Goal: Information Seeking & Learning: Learn about a topic

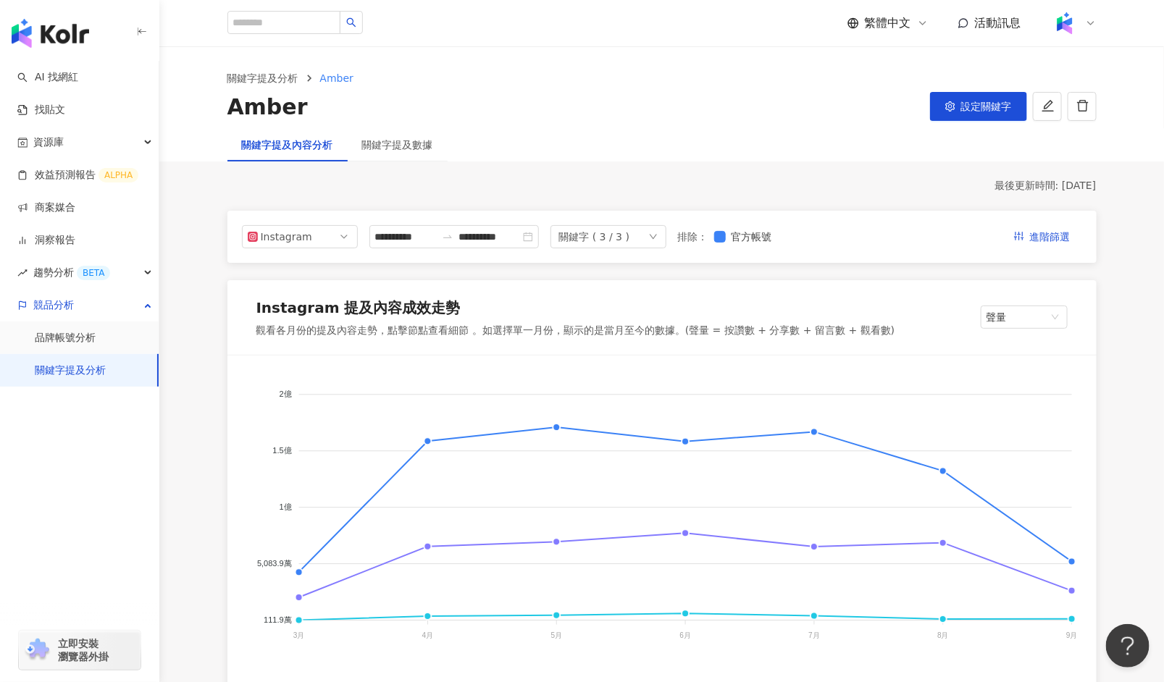
click at [590, 86] on div "關鍵字提及分析 Amber Amber 設定關鍵字" at bounding box center [661, 96] width 927 height 52
click at [54, 305] on span "競品分析" at bounding box center [53, 305] width 41 height 33
click at [135, 301] on div "競品分析" at bounding box center [79, 305] width 159 height 33
click at [143, 273] on div "趨勢分析 BETA" at bounding box center [79, 272] width 159 height 33
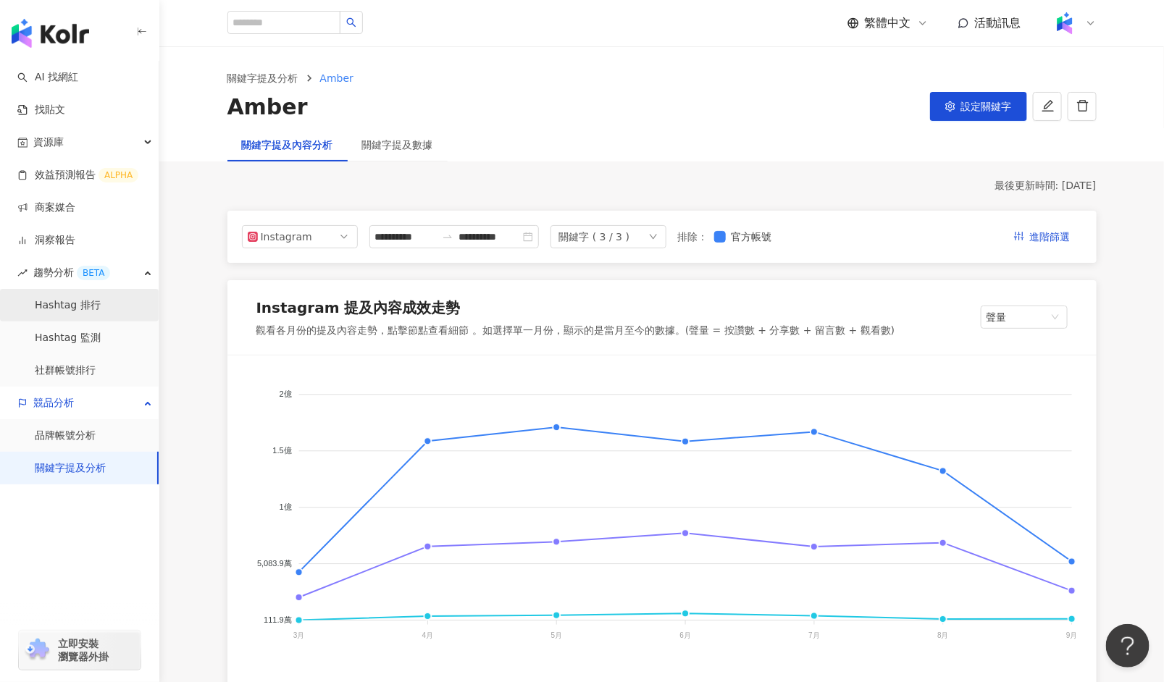
click at [60, 309] on link "Hashtag 排行" at bounding box center [68, 305] width 66 height 14
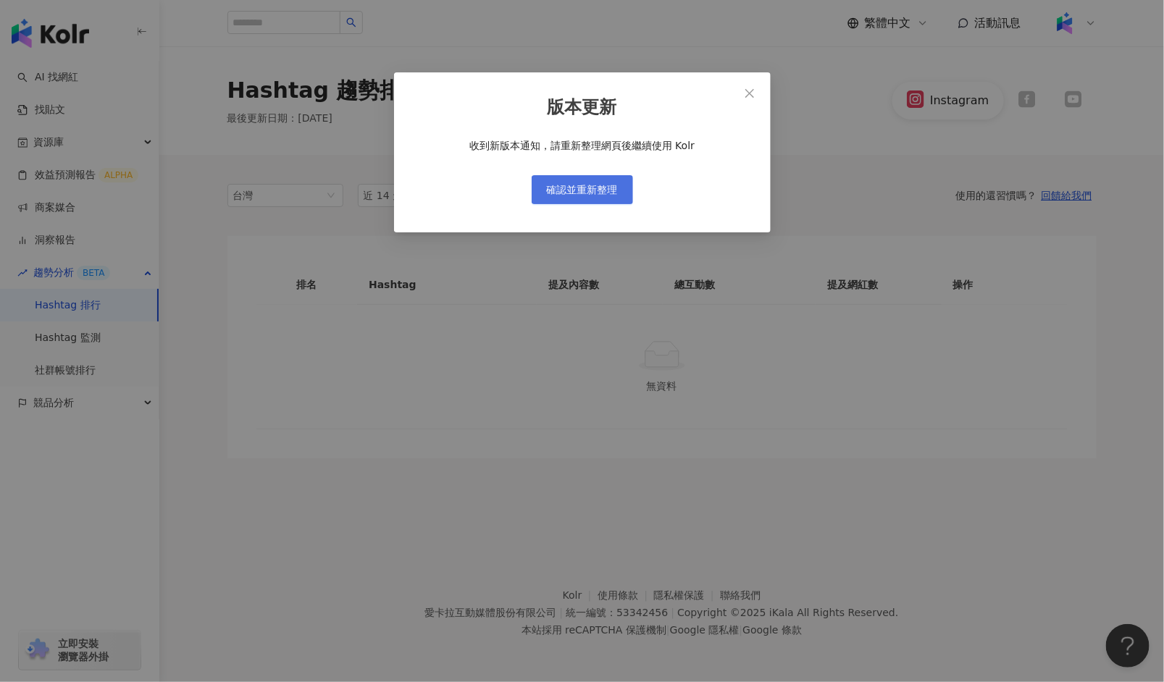
click at [605, 191] on span "確認並重新整理" at bounding box center [582, 190] width 71 height 12
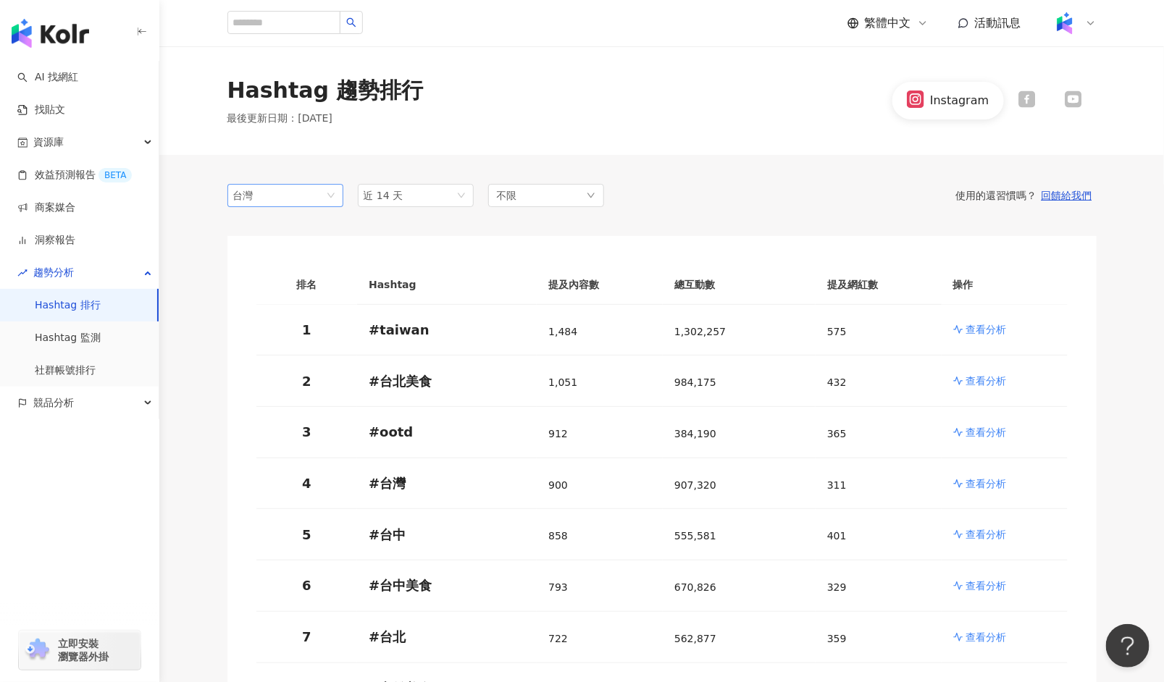
click at [329, 192] on span "台灣" at bounding box center [285, 196] width 104 height 22
click at [334, 193] on span "台灣" at bounding box center [285, 196] width 104 height 22
click at [77, 407] on div "競品分析" at bounding box center [79, 403] width 159 height 33
click at [79, 436] on link "品牌帳號分析" at bounding box center [65, 436] width 61 height 14
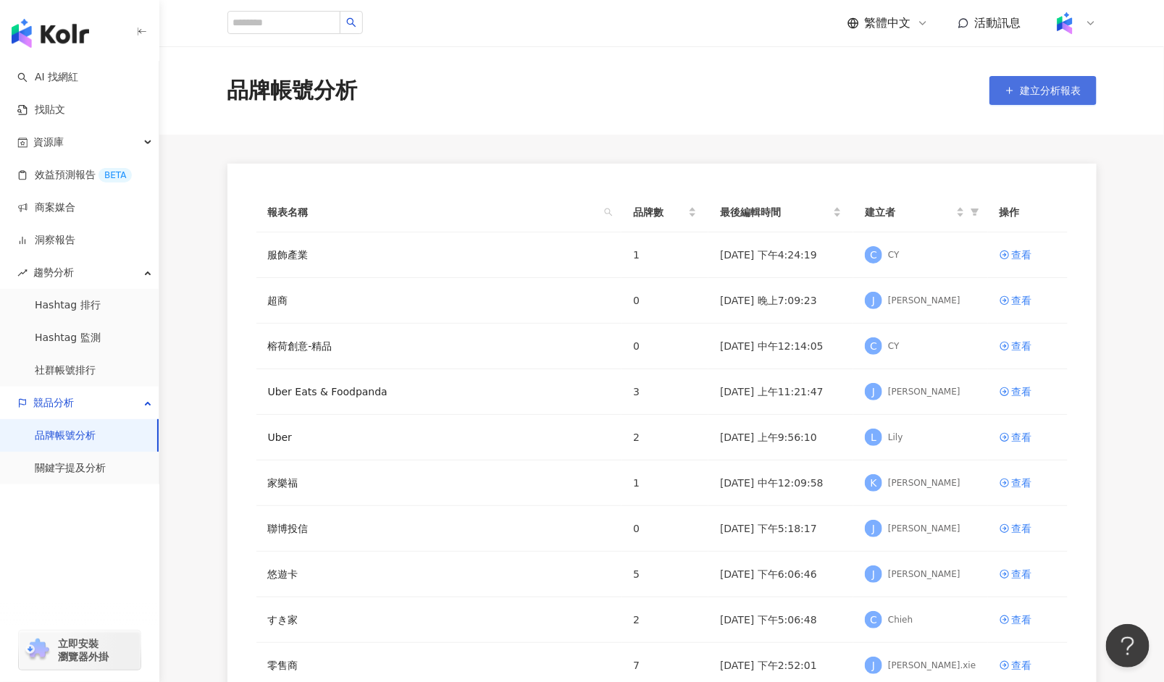
click at [1060, 87] on span "建立分析報表" at bounding box center [1051, 91] width 61 height 12
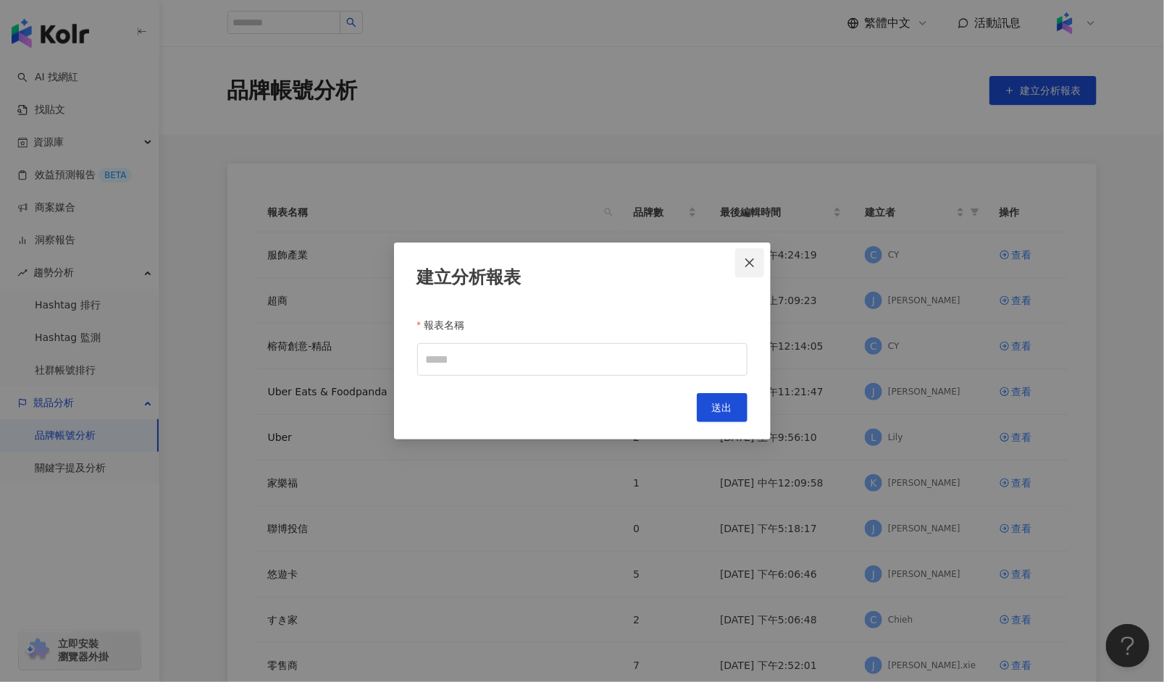
click at [752, 266] on icon "close" at bounding box center [749, 263] width 9 height 9
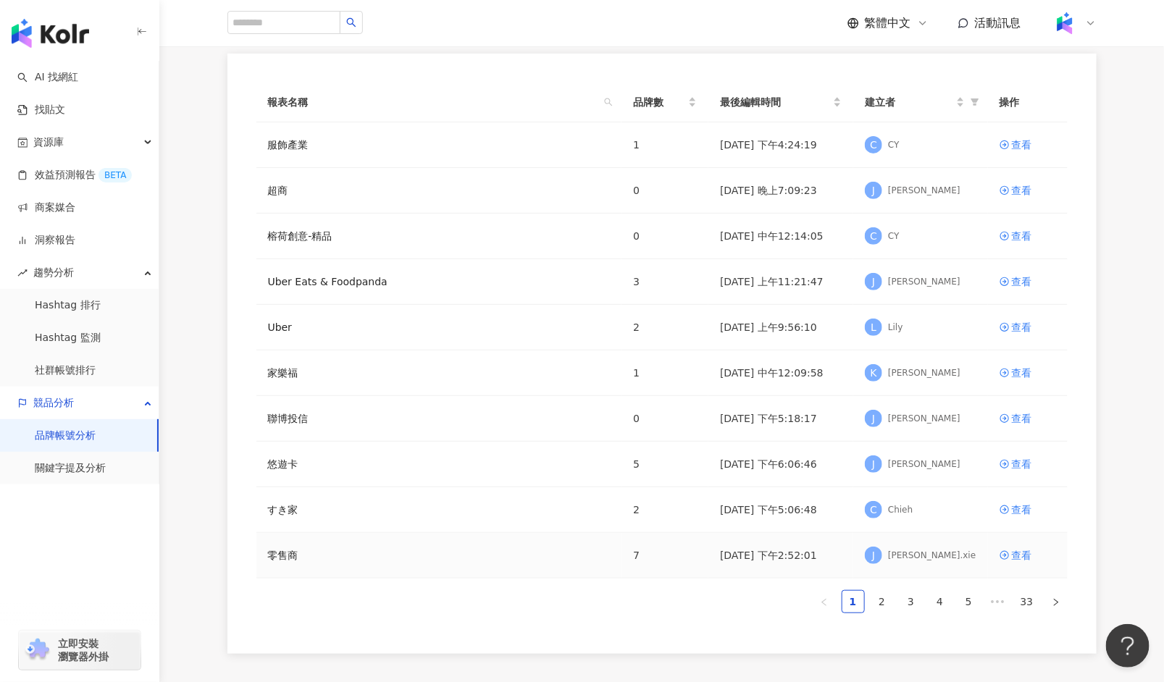
scroll to position [106, 0]
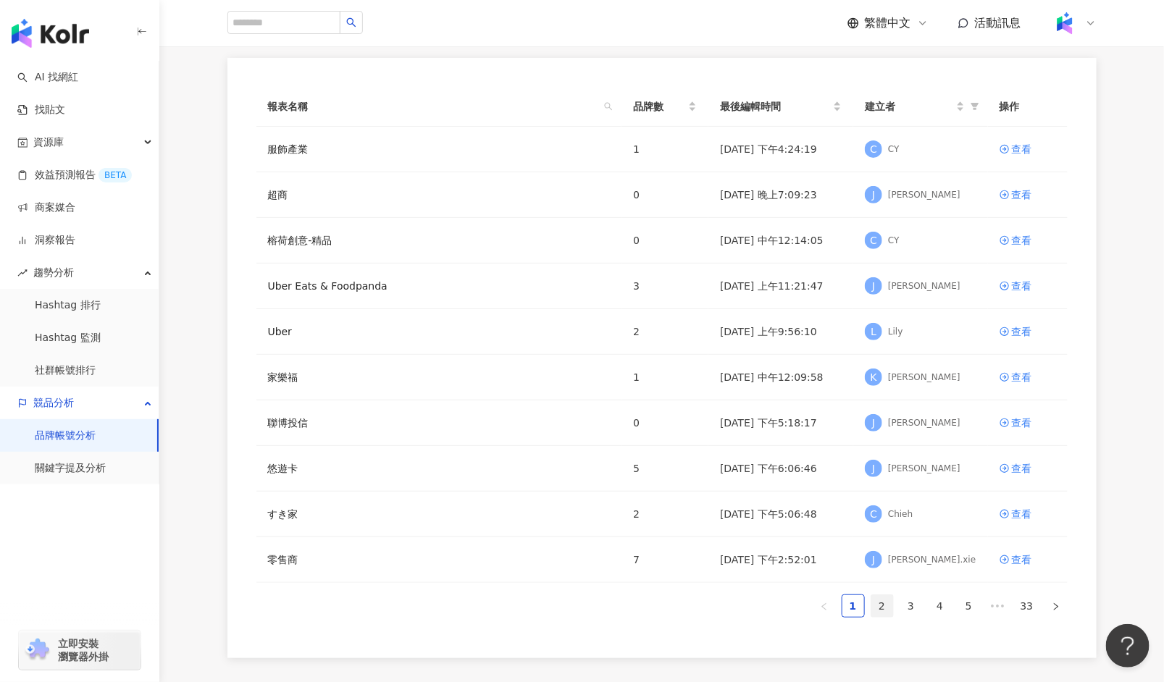
click at [885, 605] on link "2" at bounding box center [882, 606] width 22 height 22
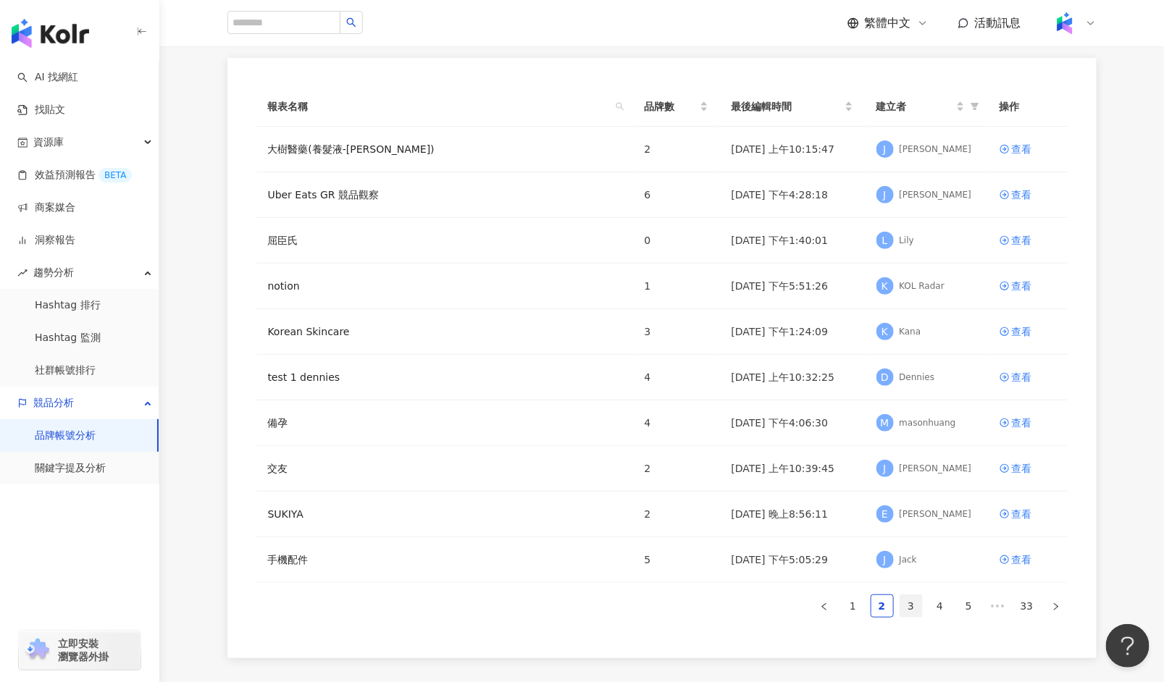
click at [910, 602] on link "3" at bounding box center [911, 606] width 22 height 22
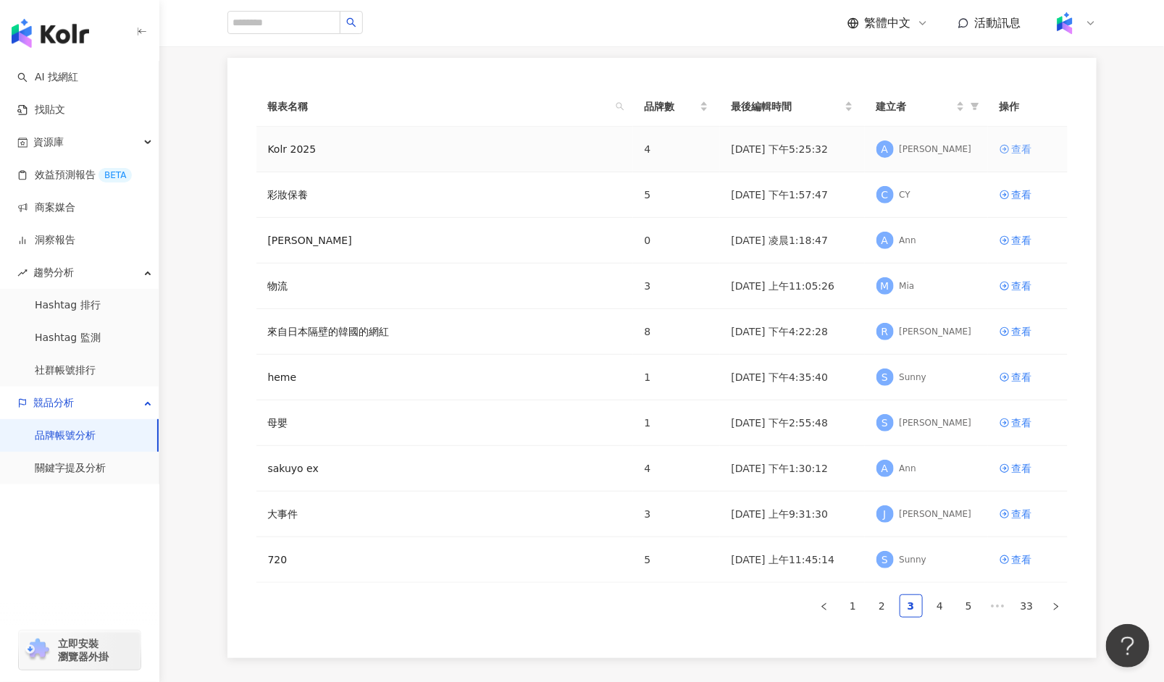
click at [1022, 146] on div "查看" at bounding box center [1022, 149] width 20 height 16
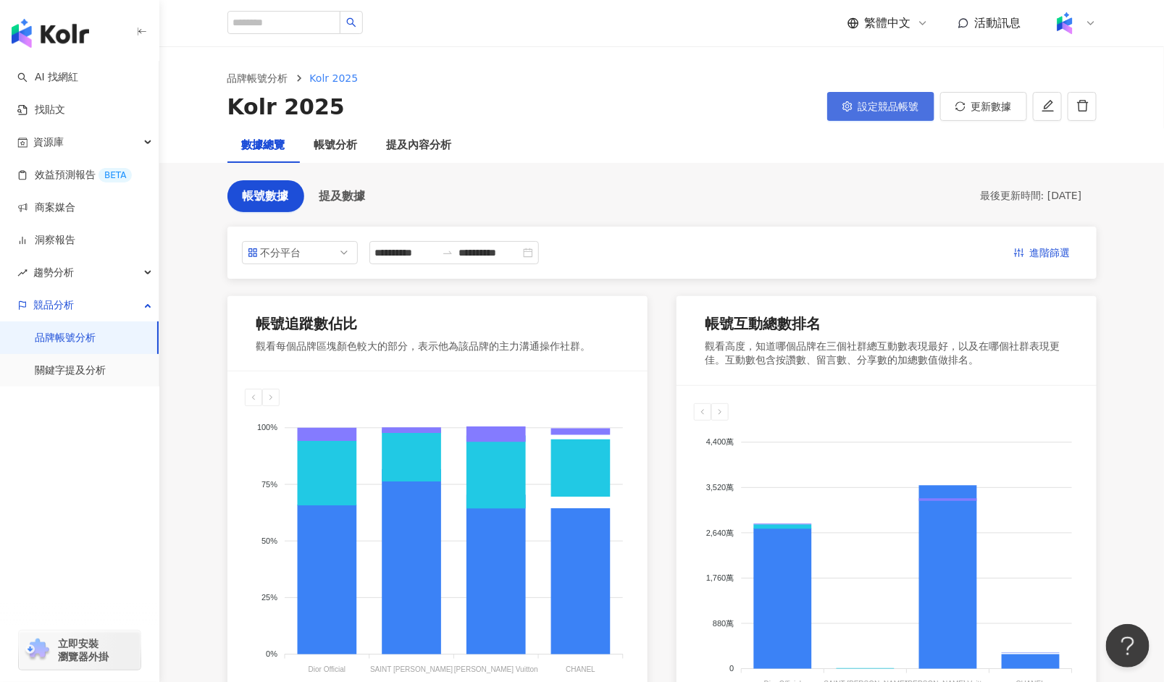
click at [881, 101] on span "設定競品帳號" at bounding box center [888, 107] width 61 height 12
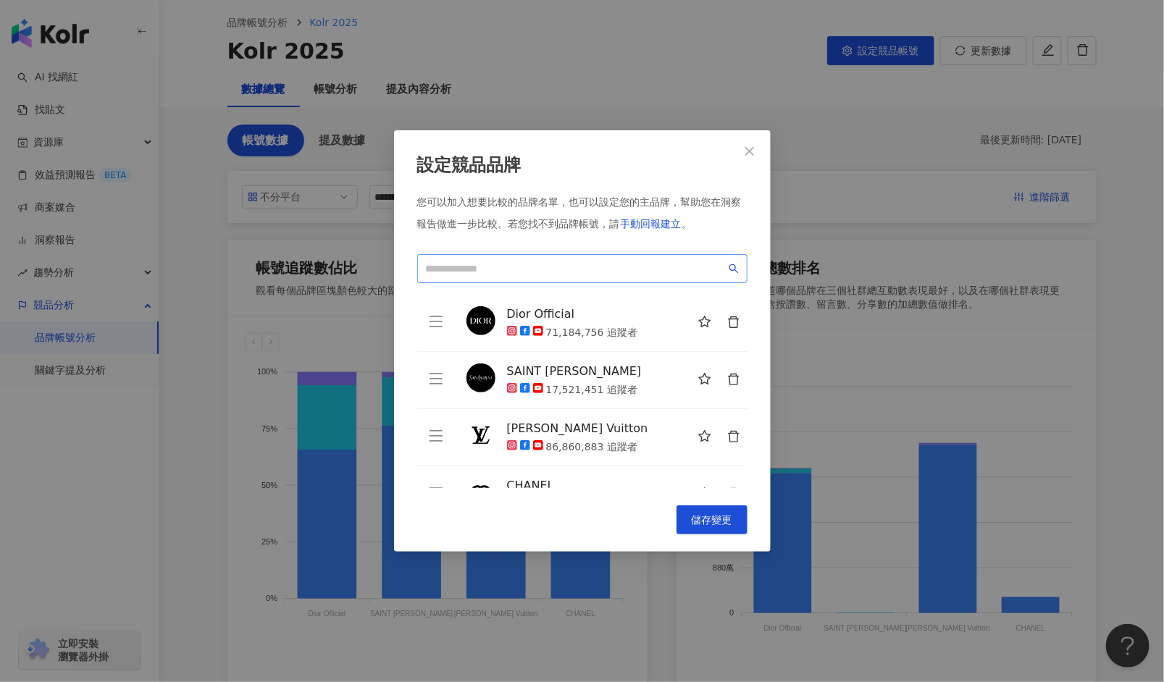
scroll to position [56, 0]
click at [530, 270] on input "search" at bounding box center [576, 269] width 300 height 16
type input "*"
type input "*********"
click at [751, 146] on icon "close" at bounding box center [750, 152] width 12 height 12
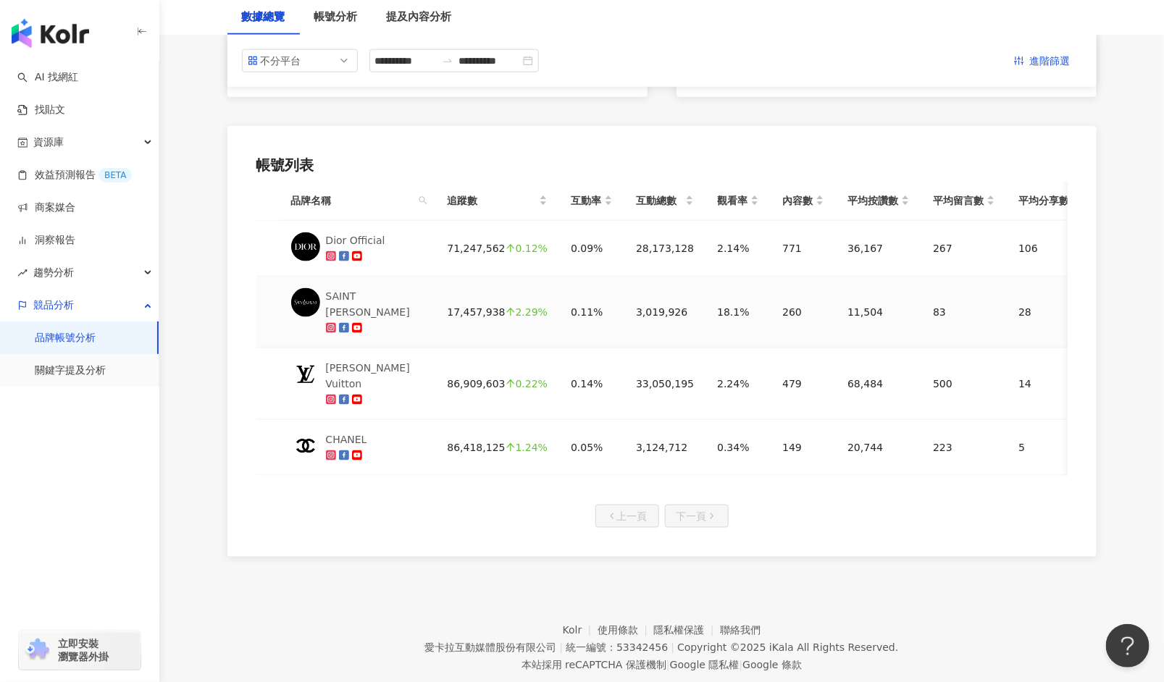
scroll to position [0, 0]
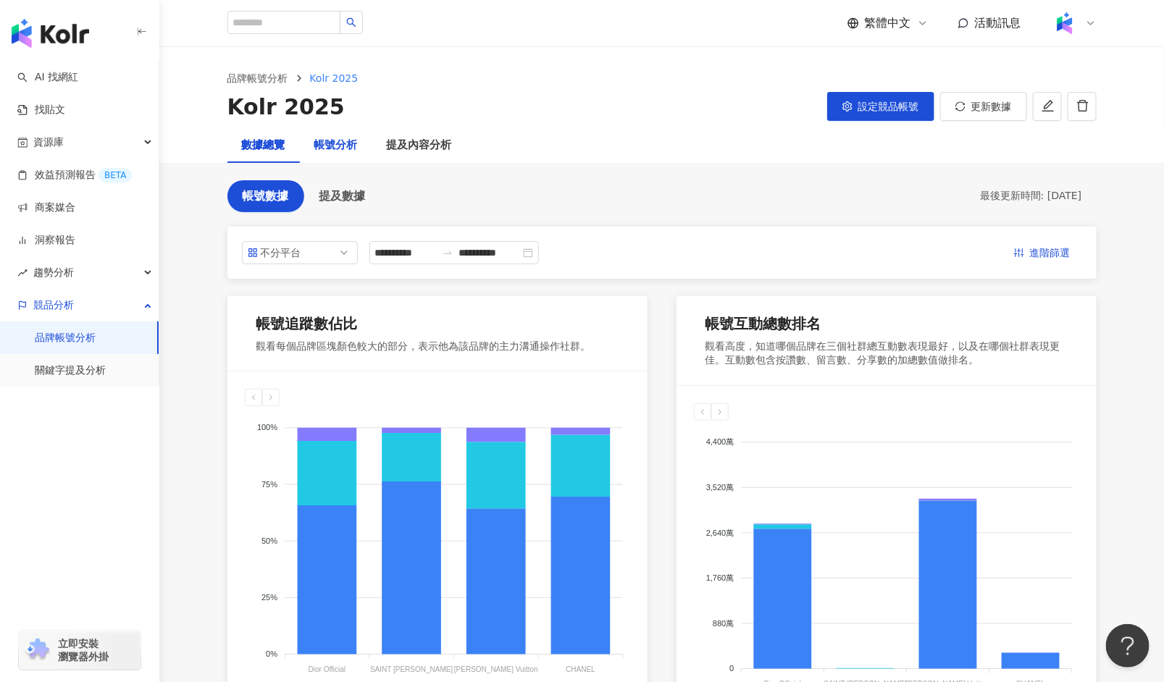
click at [339, 139] on div "帳號分析" at bounding box center [335, 145] width 43 height 17
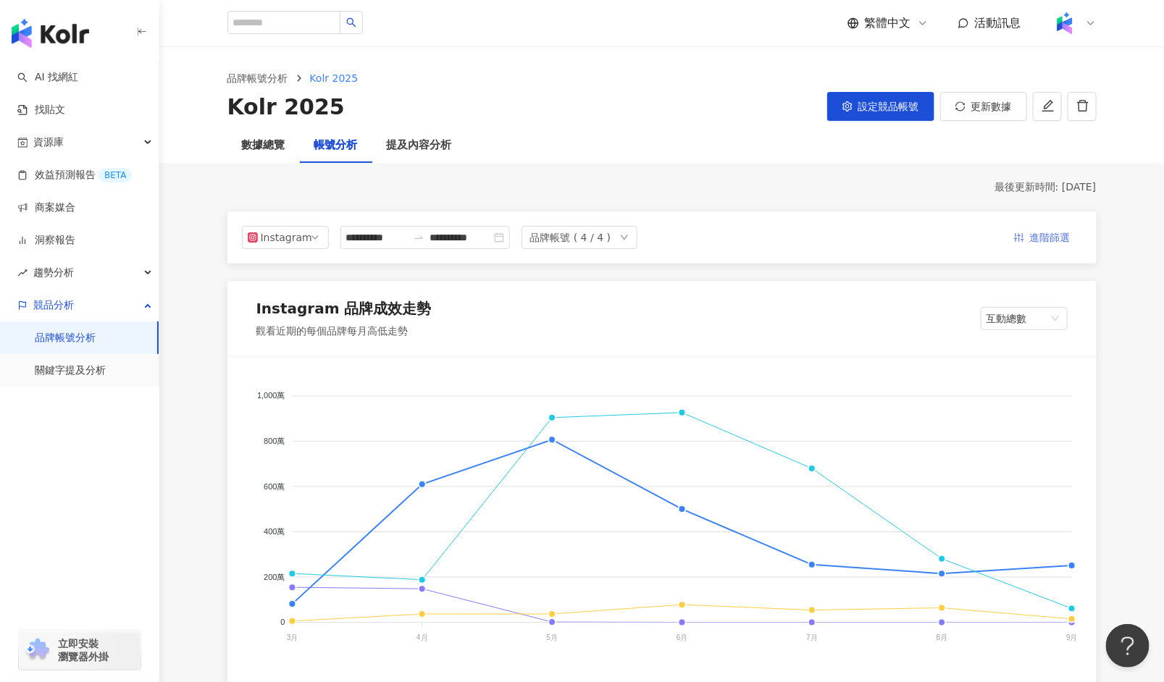
click at [1053, 240] on span "進階篩選" at bounding box center [1050, 238] width 41 height 23
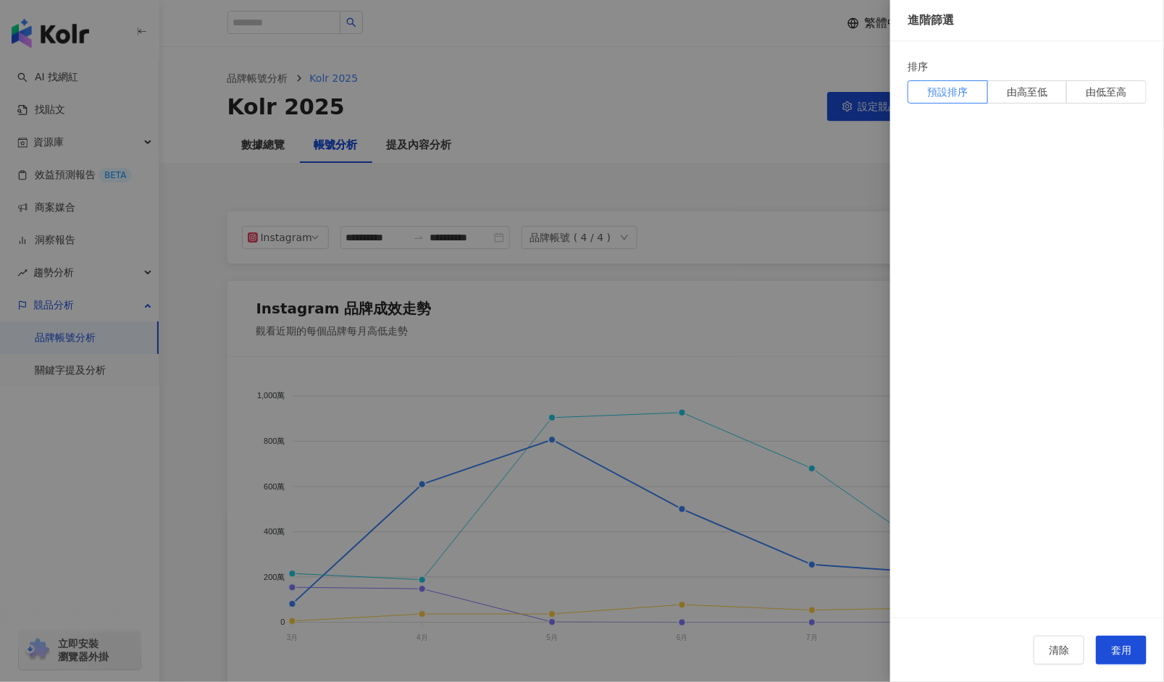
click at [842, 199] on div at bounding box center [582, 341] width 1164 height 682
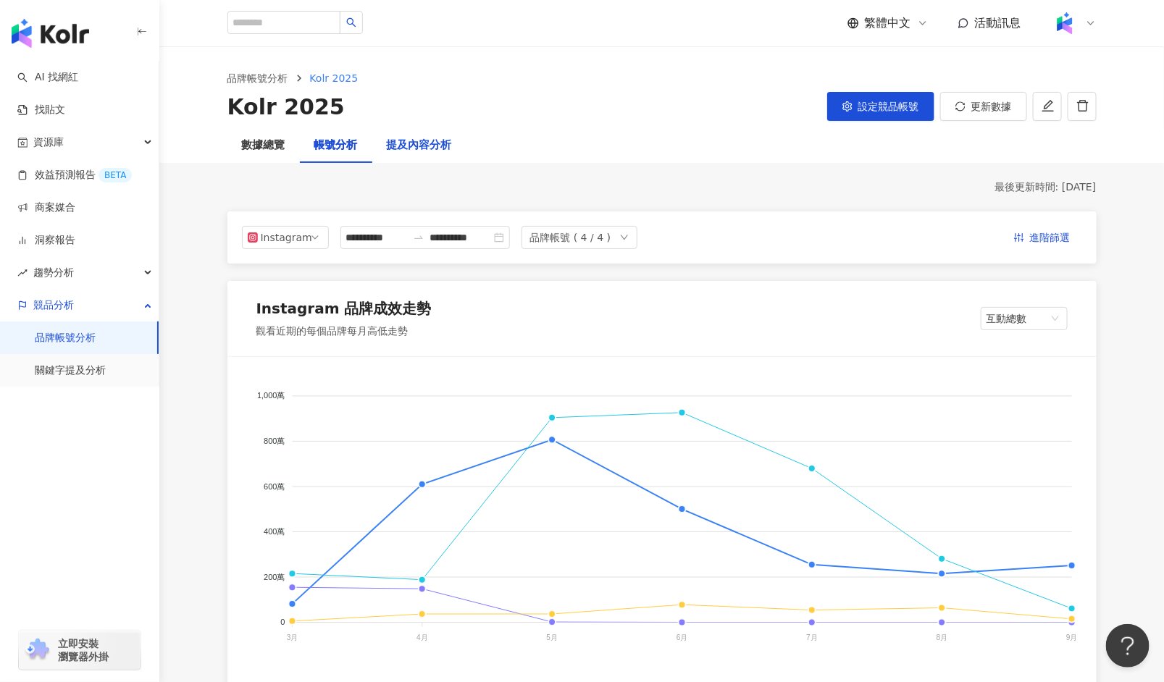
click at [417, 148] on div "提及內容分析" at bounding box center [419, 145] width 65 height 17
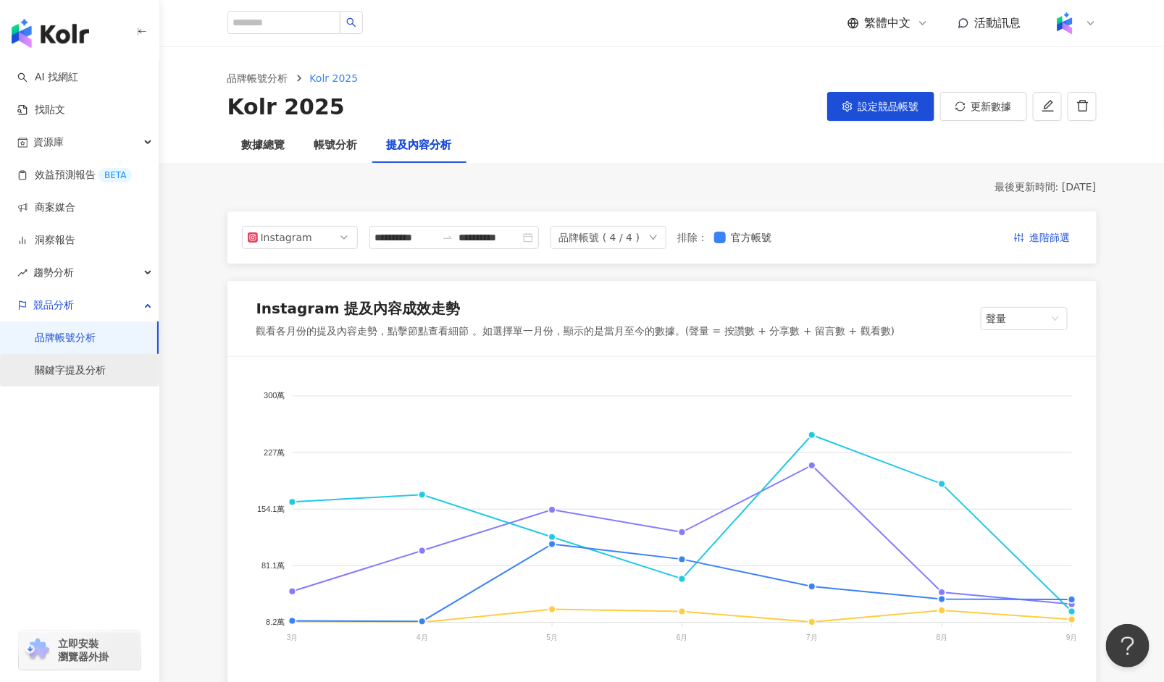
click at [87, 378] on link "關鍵字提及分析" at bounding box center [70, 371] width 71 height 14
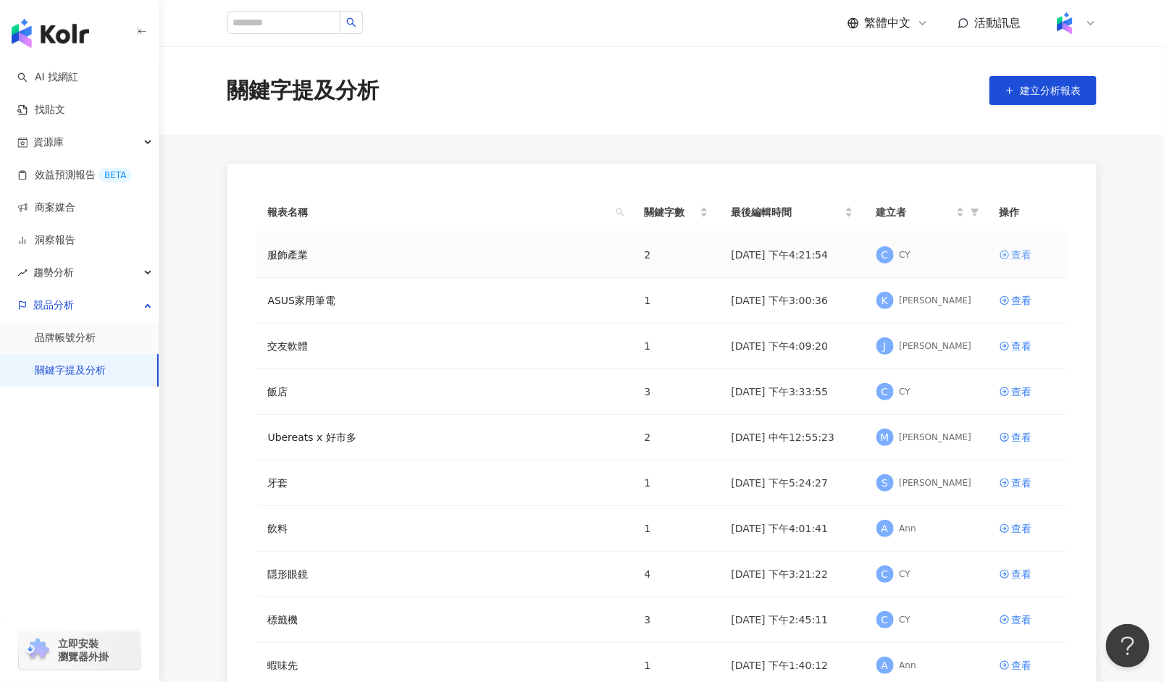
click at [1018, 257] on div "查看" at bounding box center [1022, 255] width 20 height 16
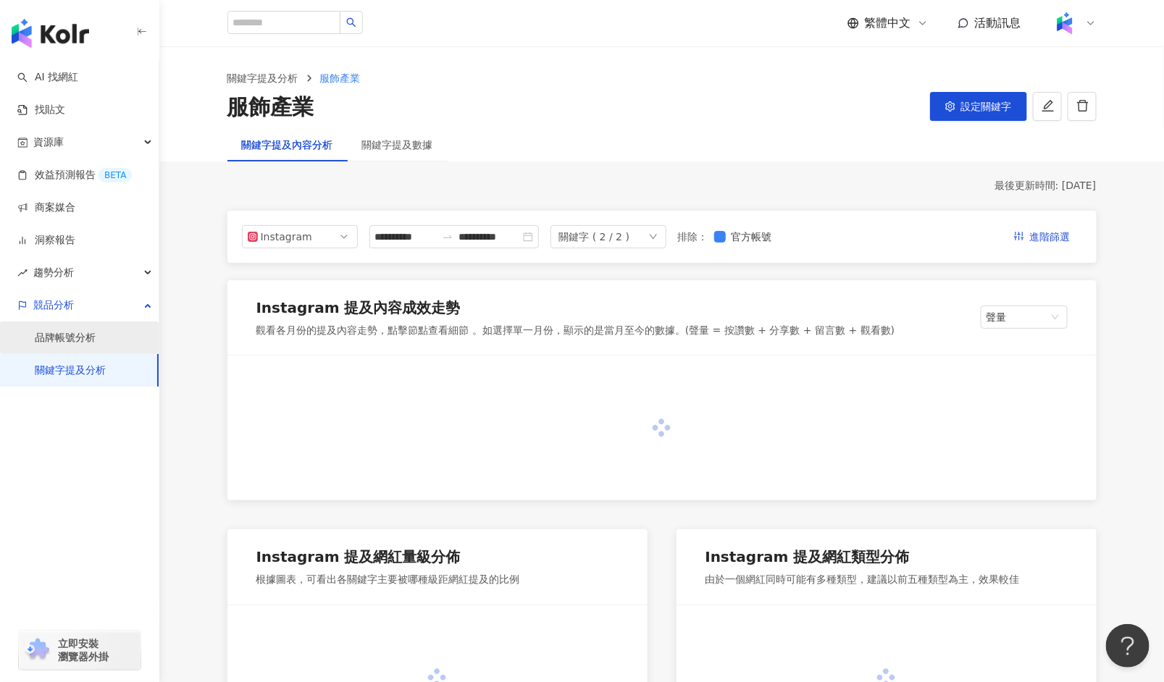
click at [96, 343] on link "品牌帳號分析" at bounding box center [65, 338] width 61 height 14
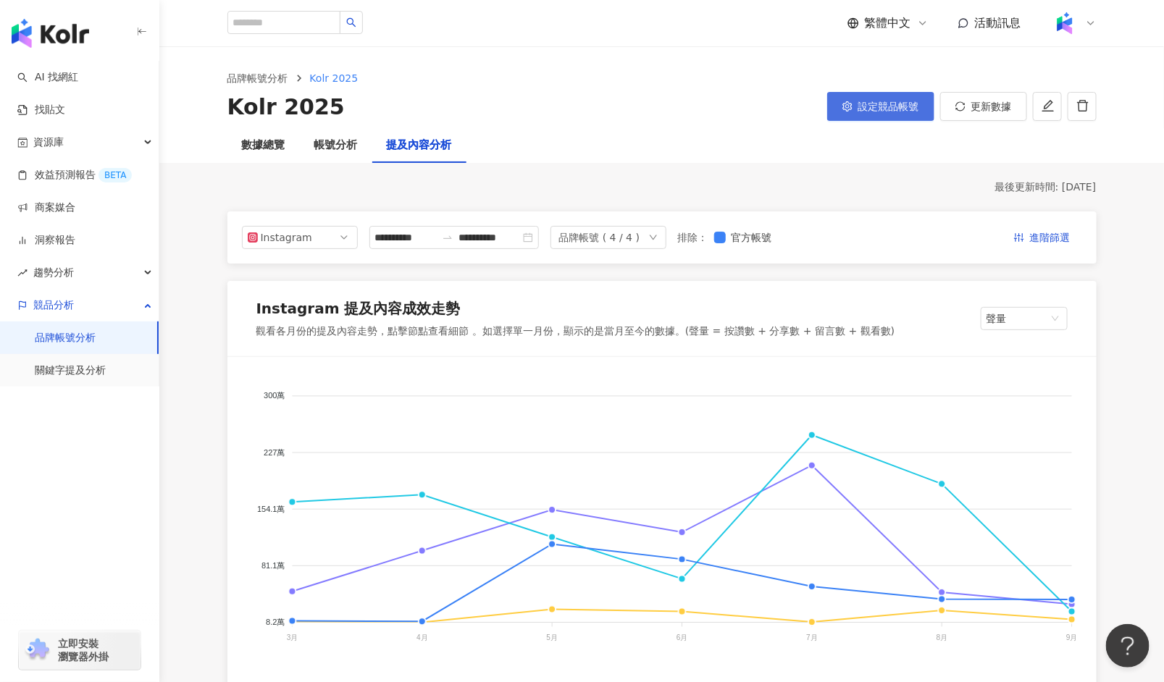
click at [902, 109] on span "設定競品帳號" at bounding box center [888, 107] width 61 height 12
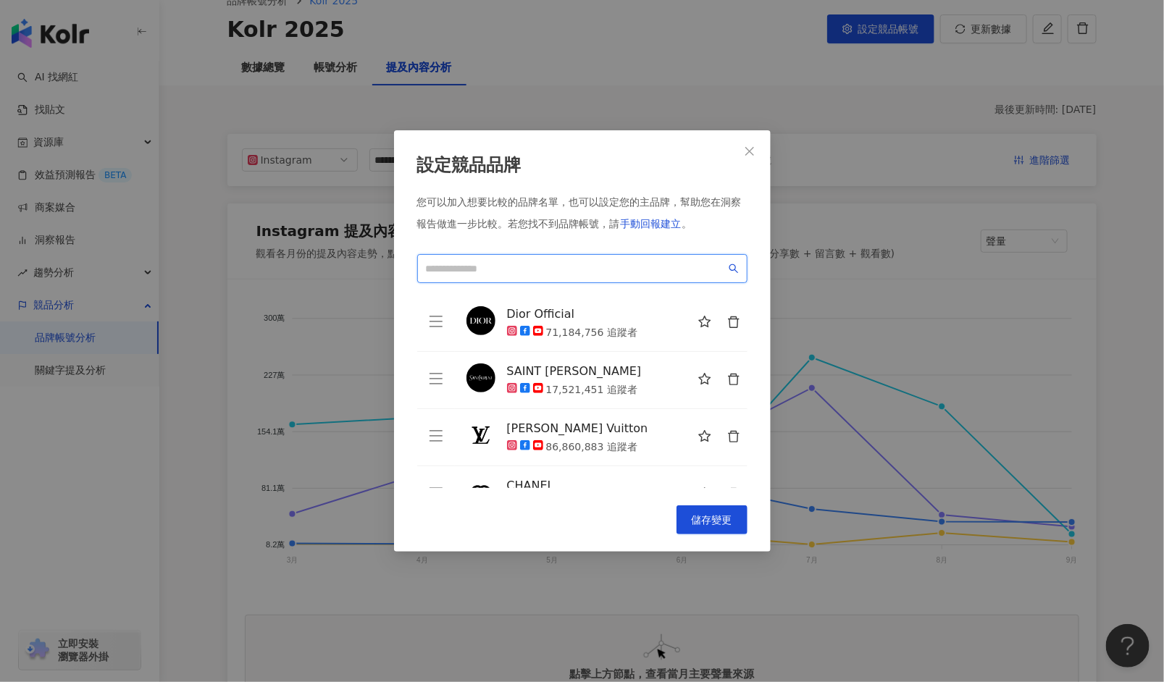
click at [533, 272] on input "search" at bounding box center [576, 269] width 300 height 16
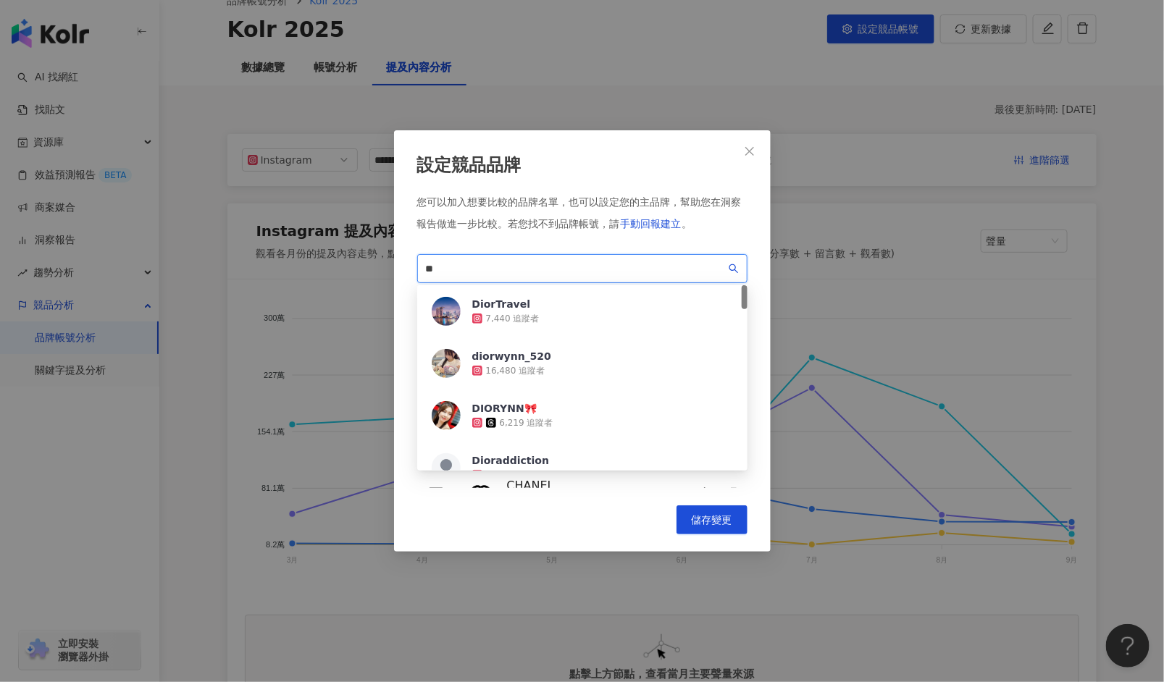
type input "*"
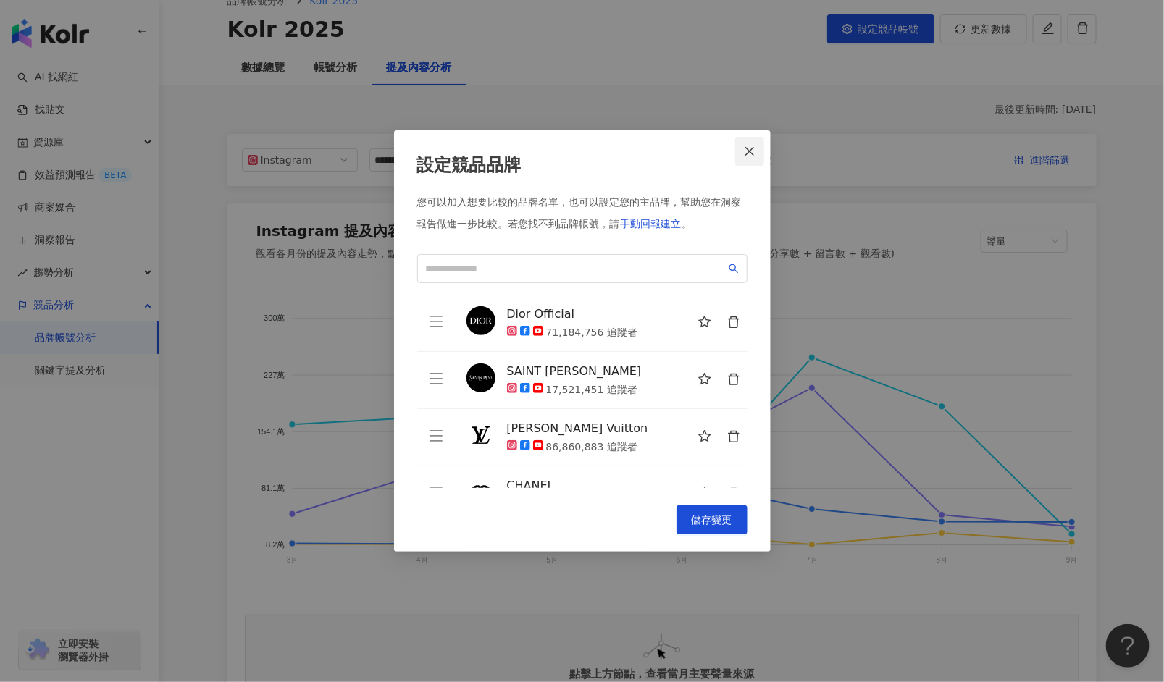
click at [752, 146] on icon "close" at bounding box center [750, 152] width 12 height 12
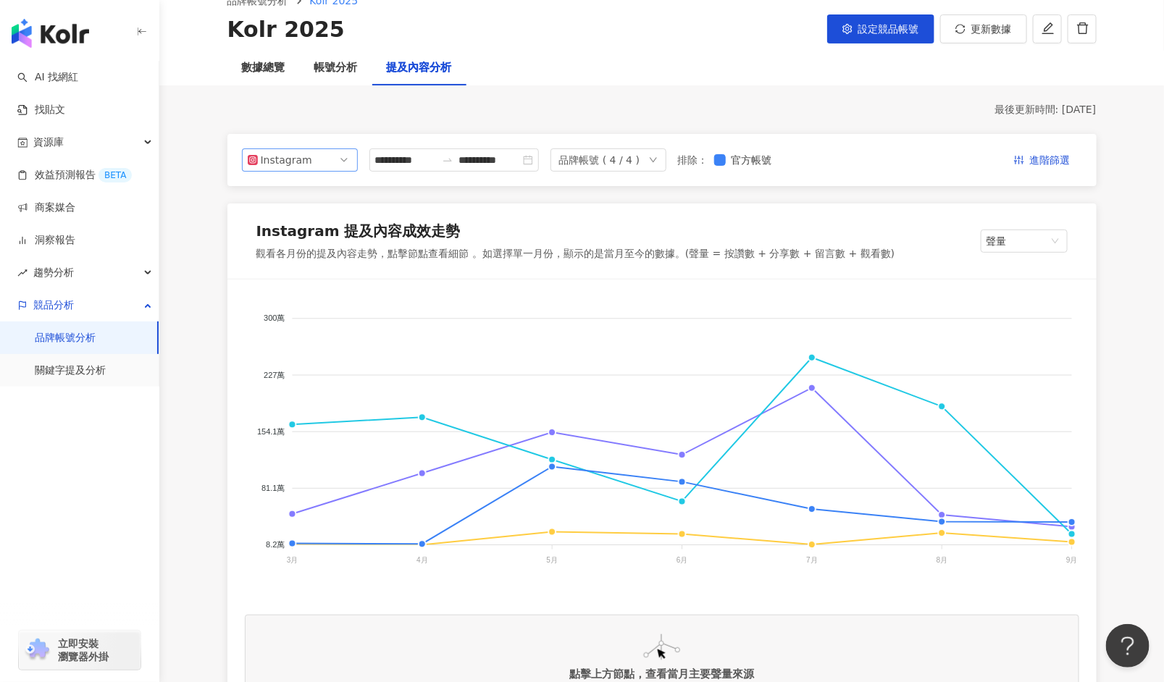
click at [338, 159] on span "Instagram" at bounding box center [300, 160] width 104 height 22
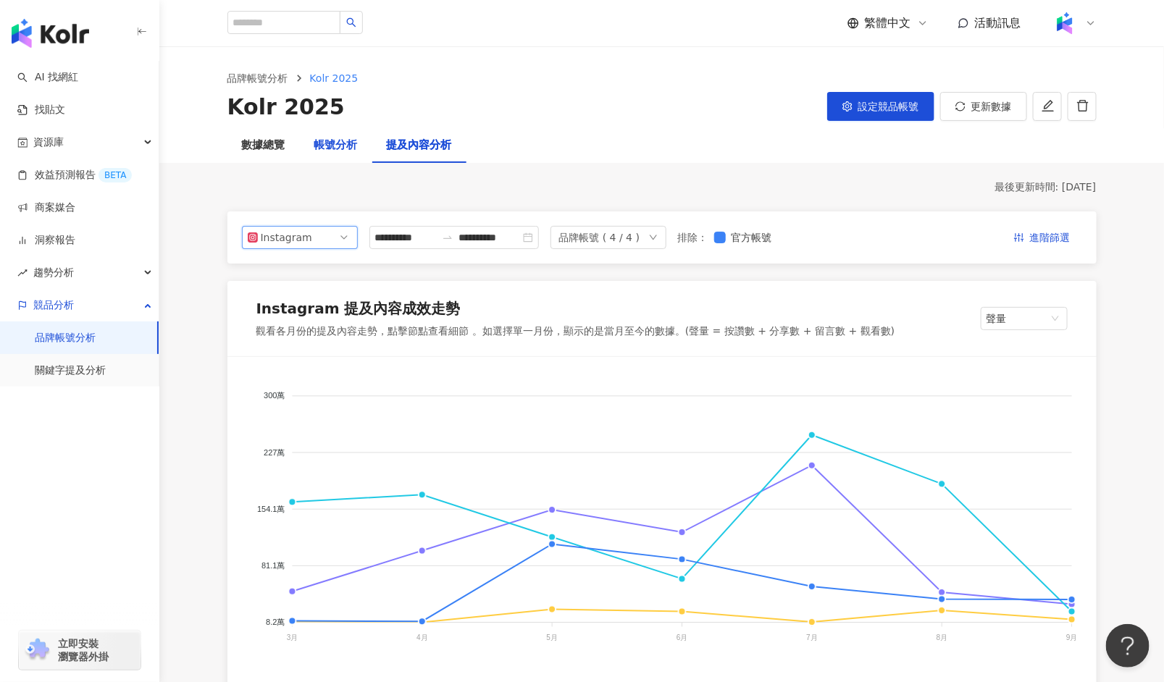
click at [321, 145] on div "帳號分析" at bounding box center [335, 145] width 43 height 17
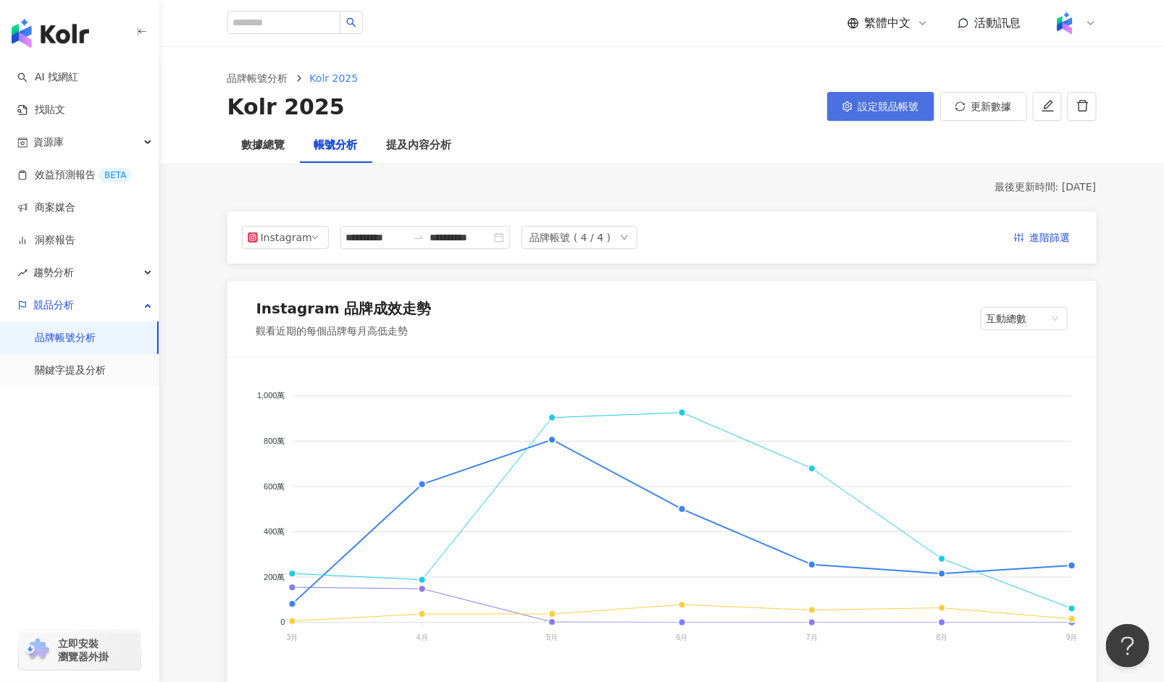
click at [858, 108] on button "設定競品帳號" at bounding box center [880, 106] width 107 height 29
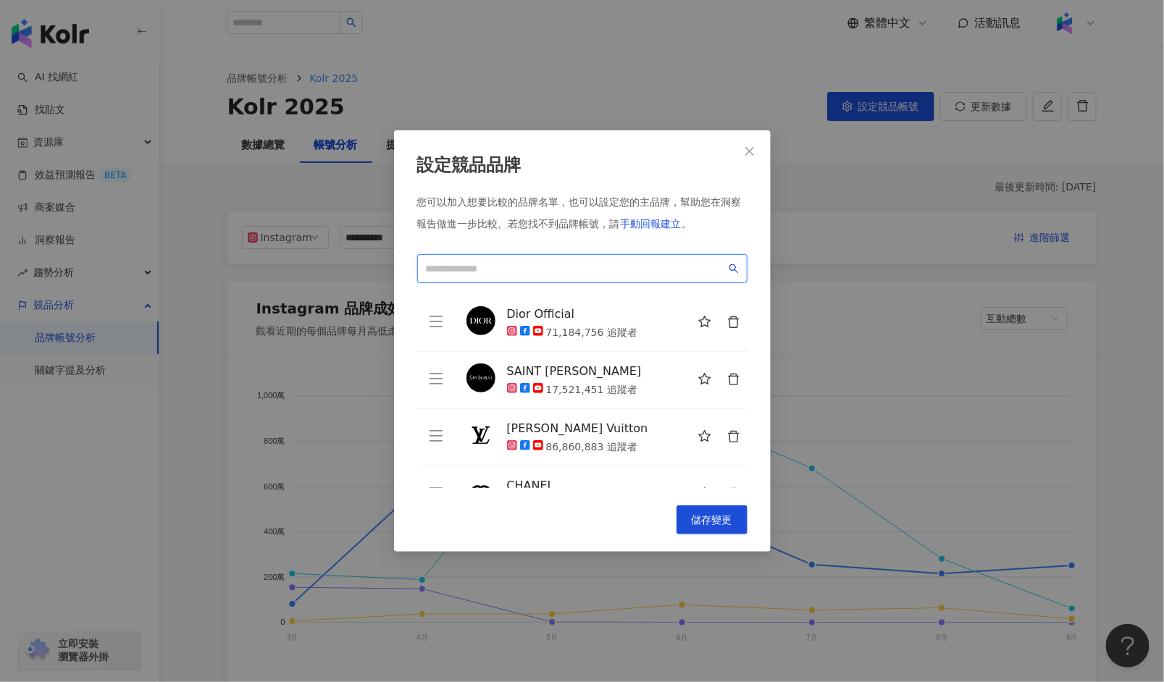
click at [514, 270] on input "search" at bounding box center [576, 269] width 300 height 16
paste input "**********"
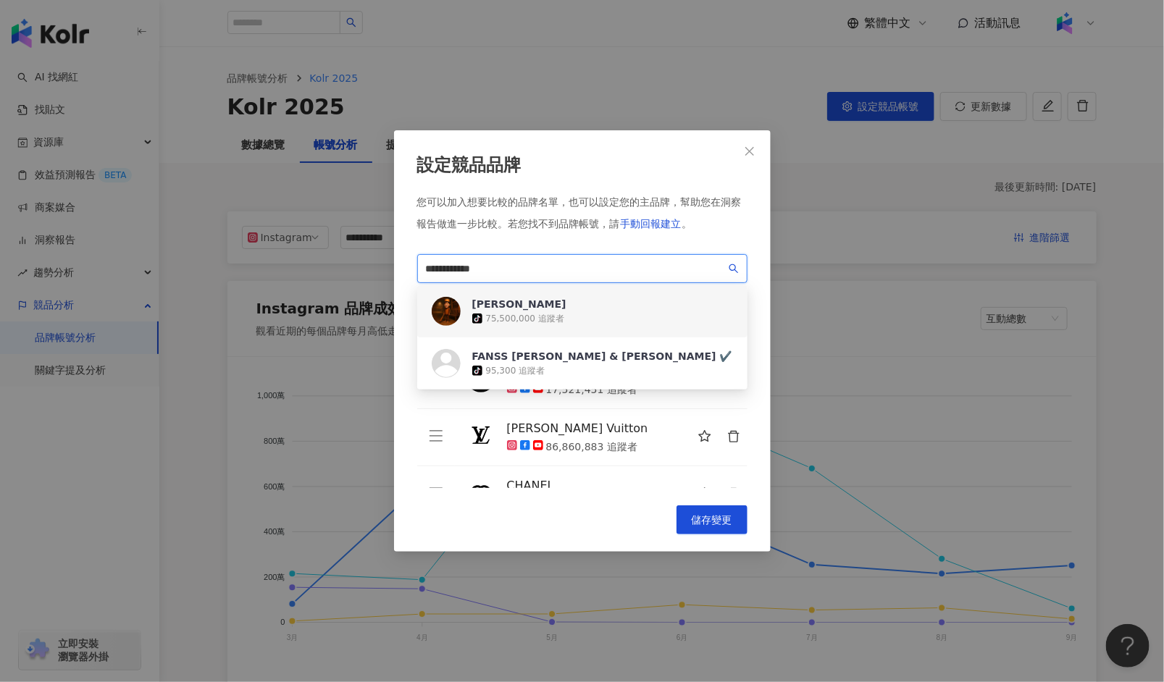
click at [545, 315] on div "75,500,000 追蹤者" at bounding box center [525, 319] width 79 height 12
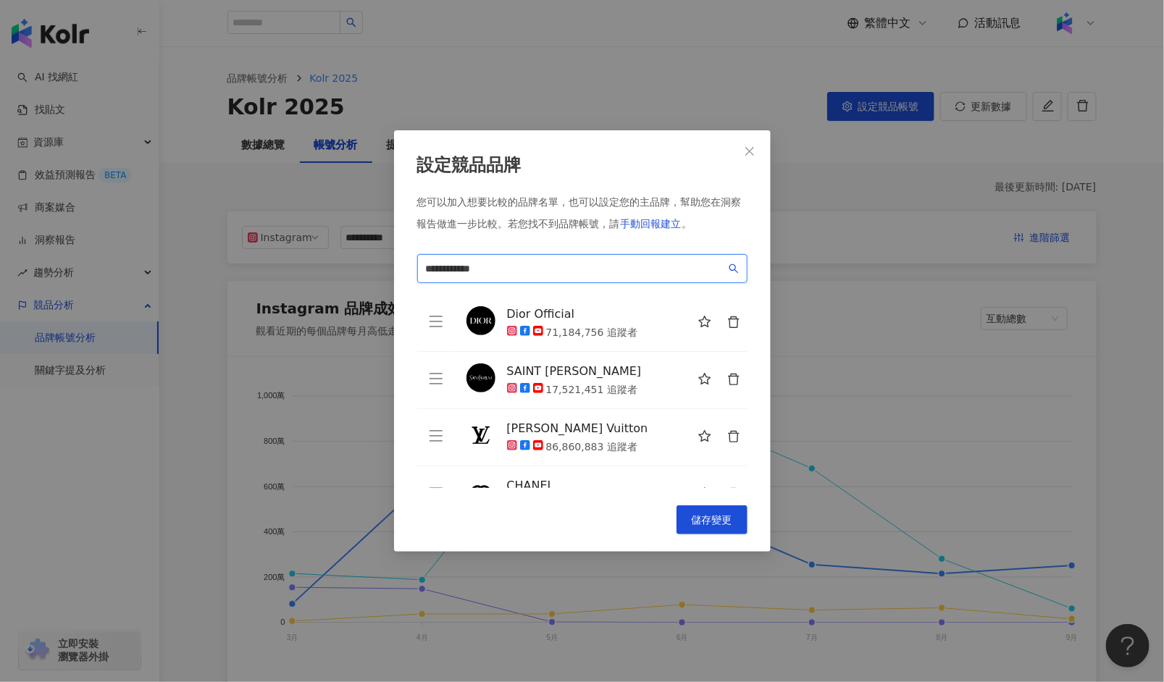
scroll to position [91, 0]
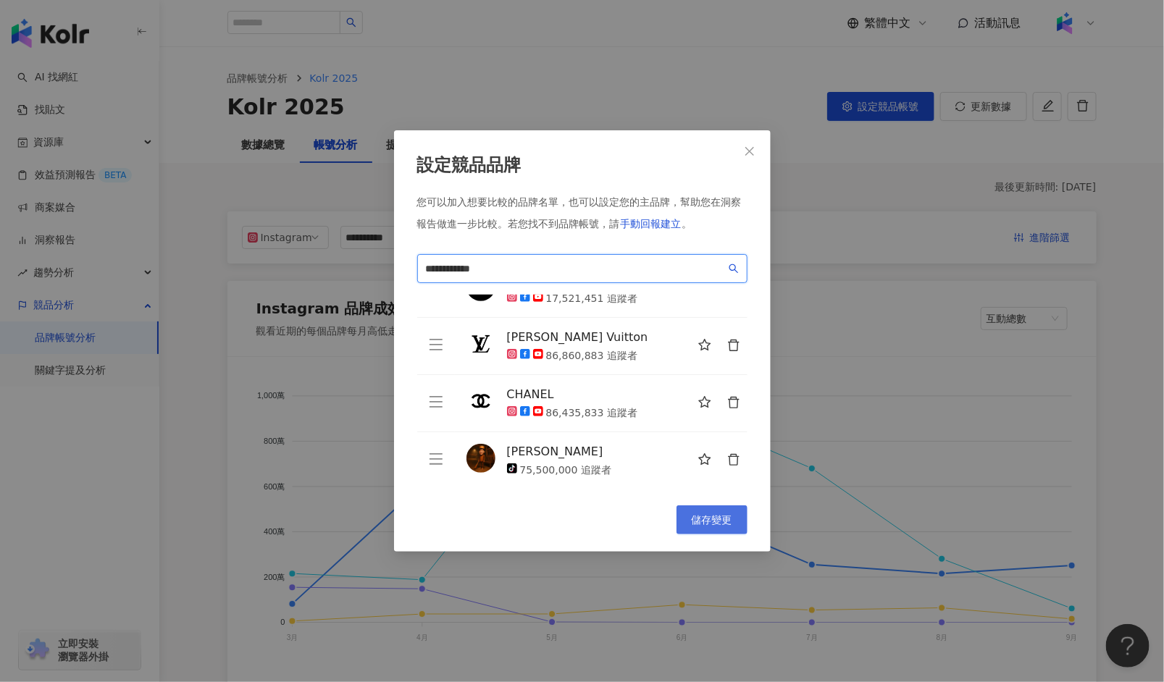
type input "**********"
click at [714, 521] on span "儲存變更" at bounding box center [712, 520] width 41 height 12
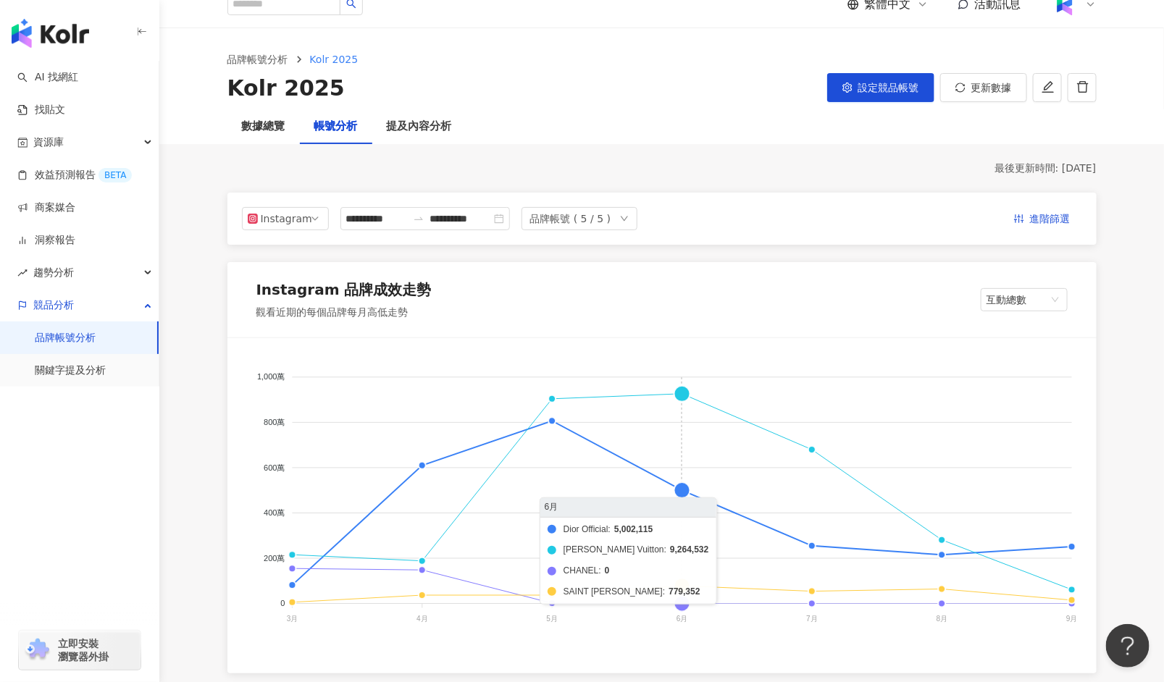
scroll to position [0, 0]
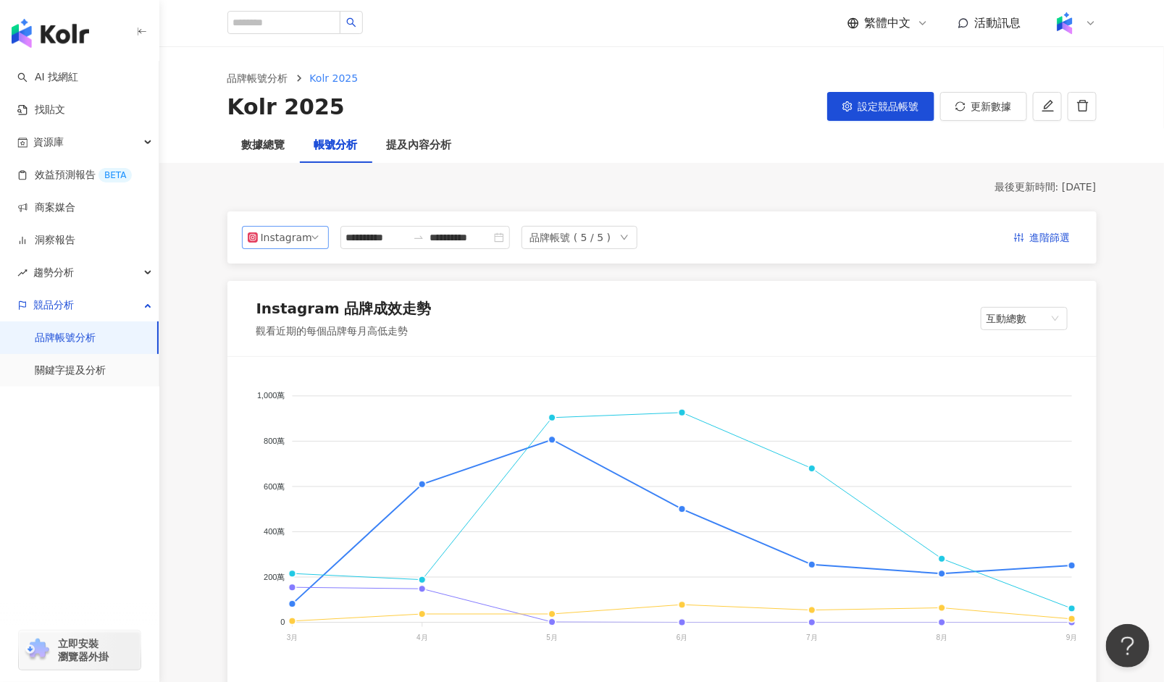
click at [313, 235] on span "Instagram" at bounding box center [285, 238] width 75 height 22
click at [256, 148] on div "數據總覽" at bounding box center [263, 145] width 43 height 17
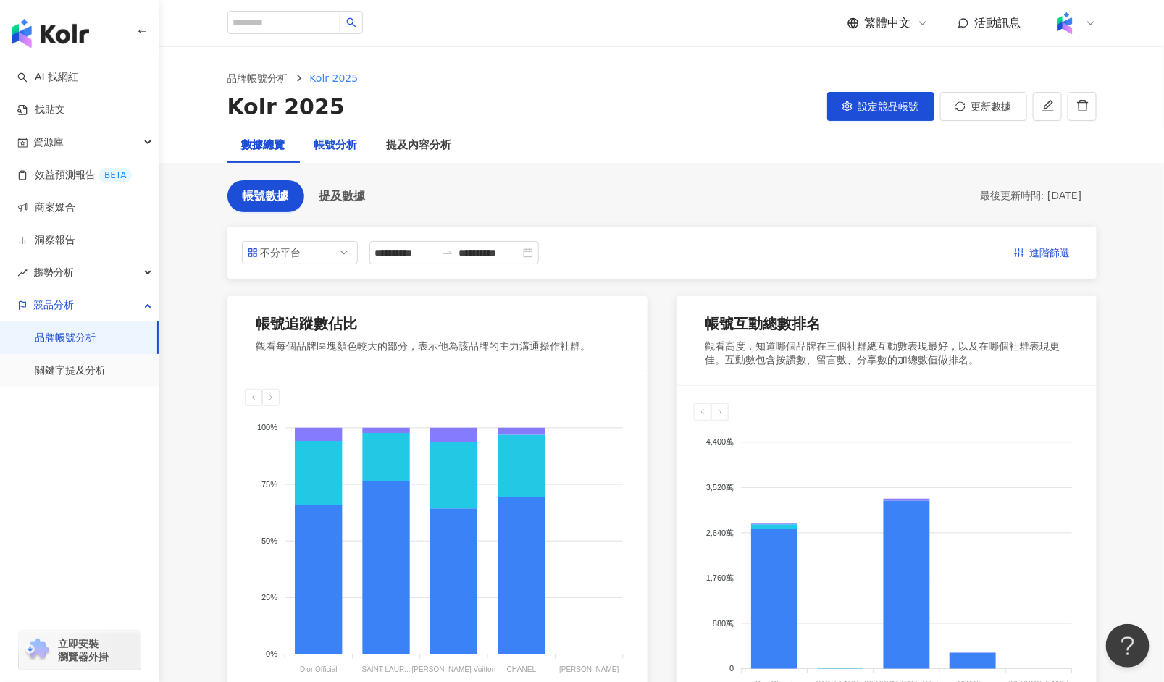
click at [336, 145] on div "帳號分析" at bounding box center [335, 145] width 43 height 17
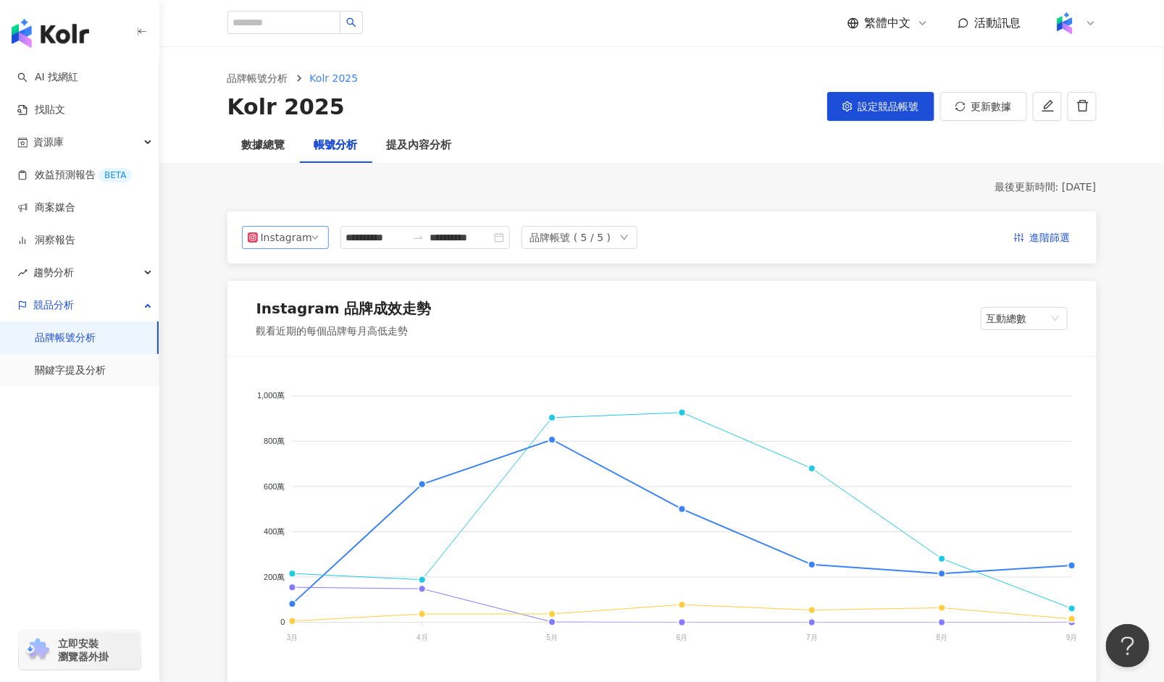
click at [306, 238] on div "Instagram" at bounding box center [284, 238] width 47 height 22
click at [892, 106] on span "設定競品帳號" at bounding box center [888, 107] width 61 height 12
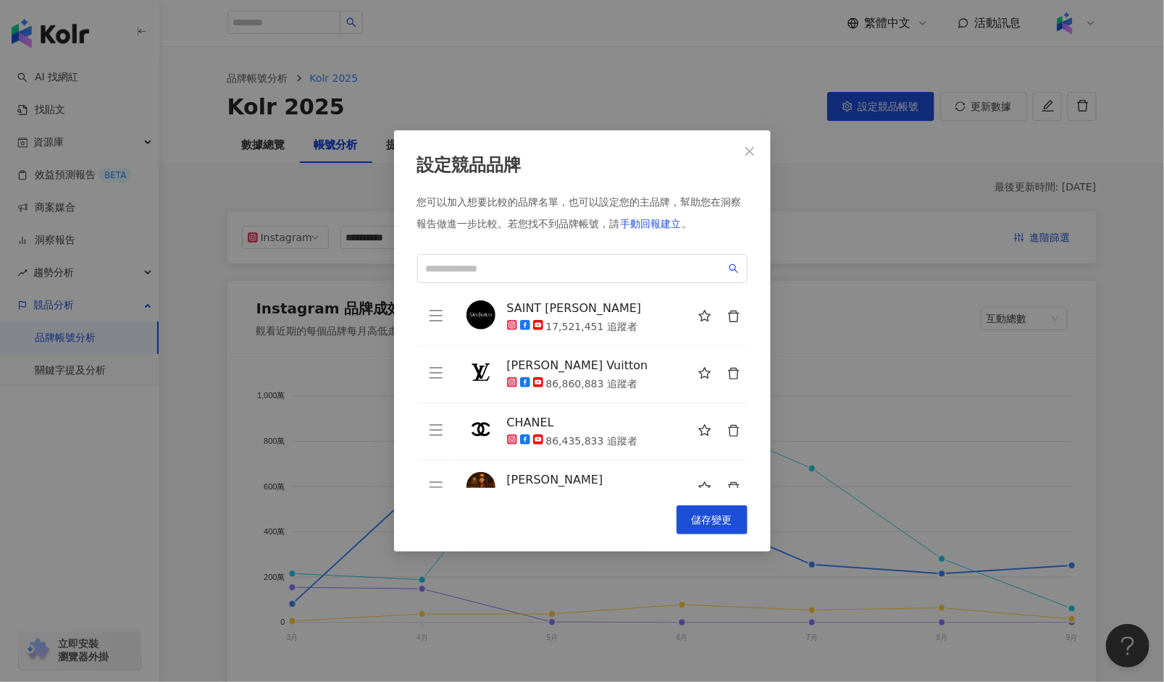
scroll to position [91, 0]
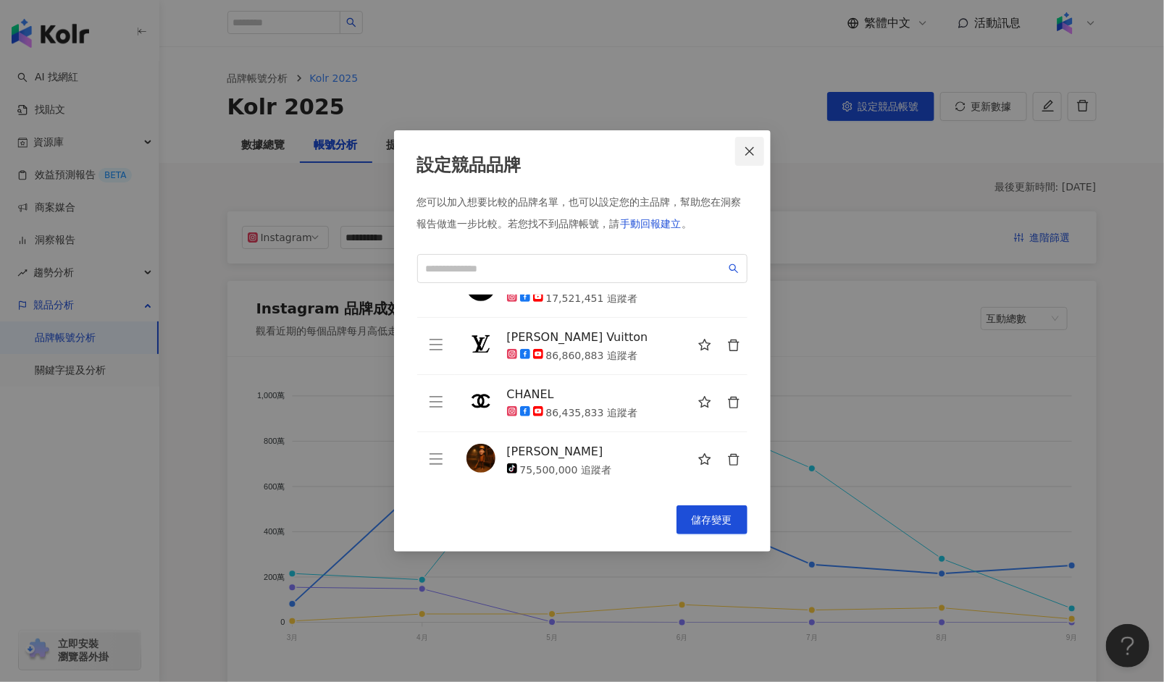
click at [750, 154] on icon "close" at bounding box center [750, 152] width 12 height 12
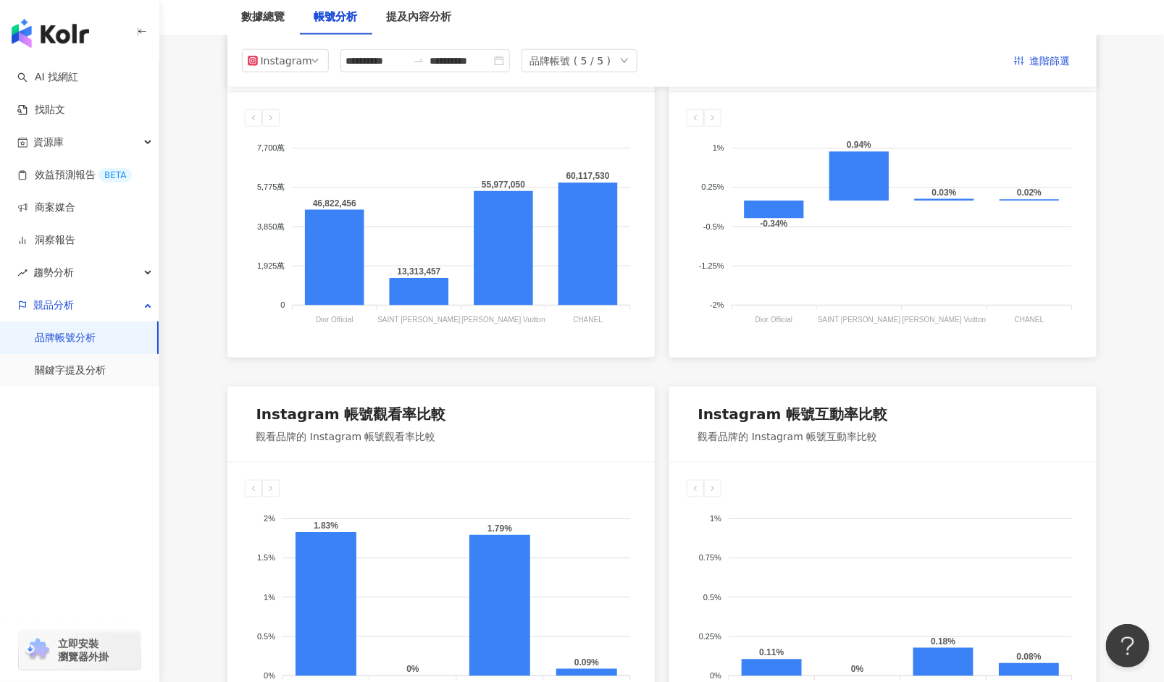
scroll to position [0, 0]
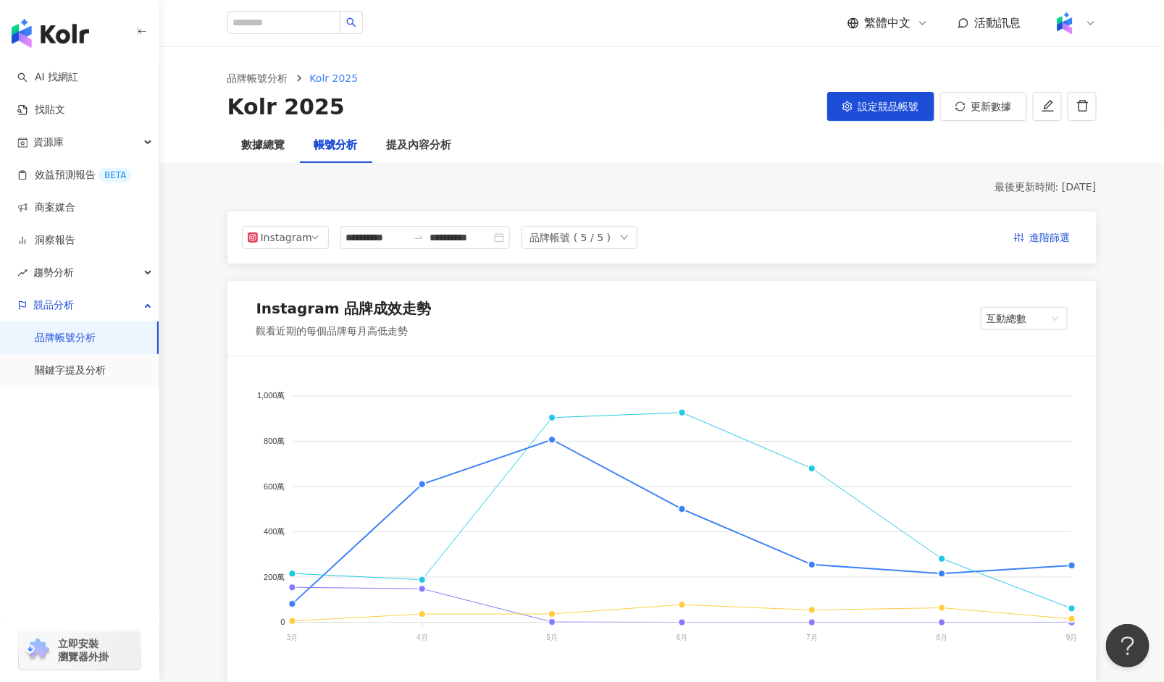
click at [608, 240] on div "品牌帳號 ( 5 / 5 )" at bounding box center [570, 238] width 81 height 22
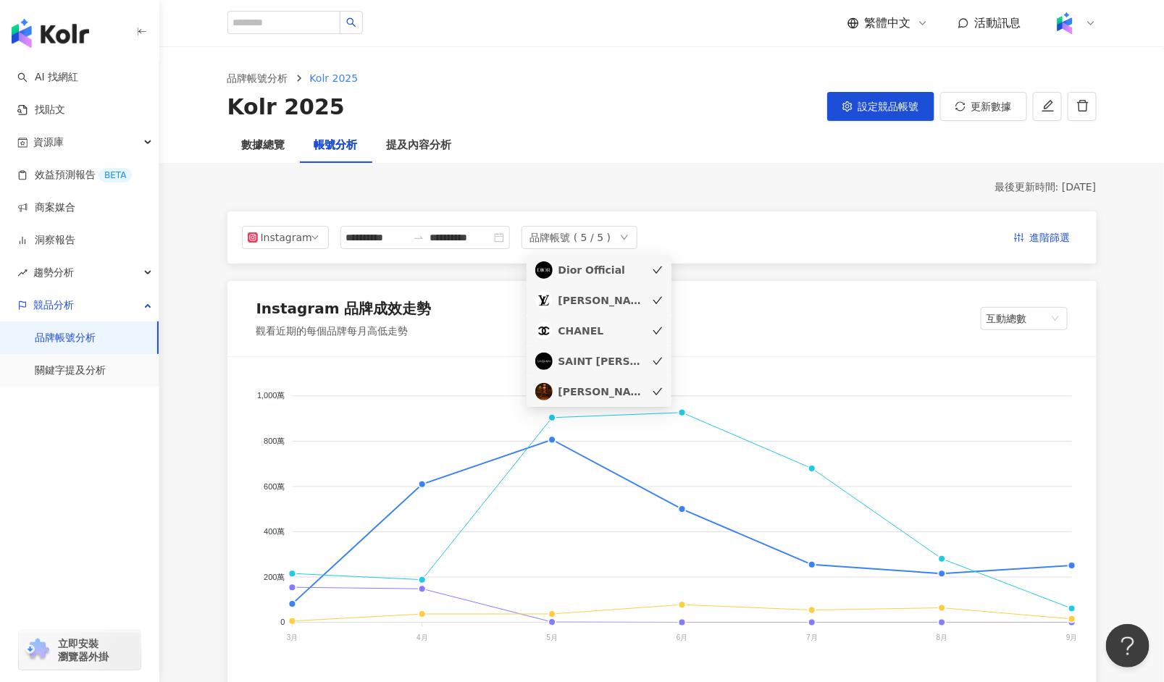
click at [599, 272] on div "Dior Official" at bounding box center [601, 270] width 87 height 16
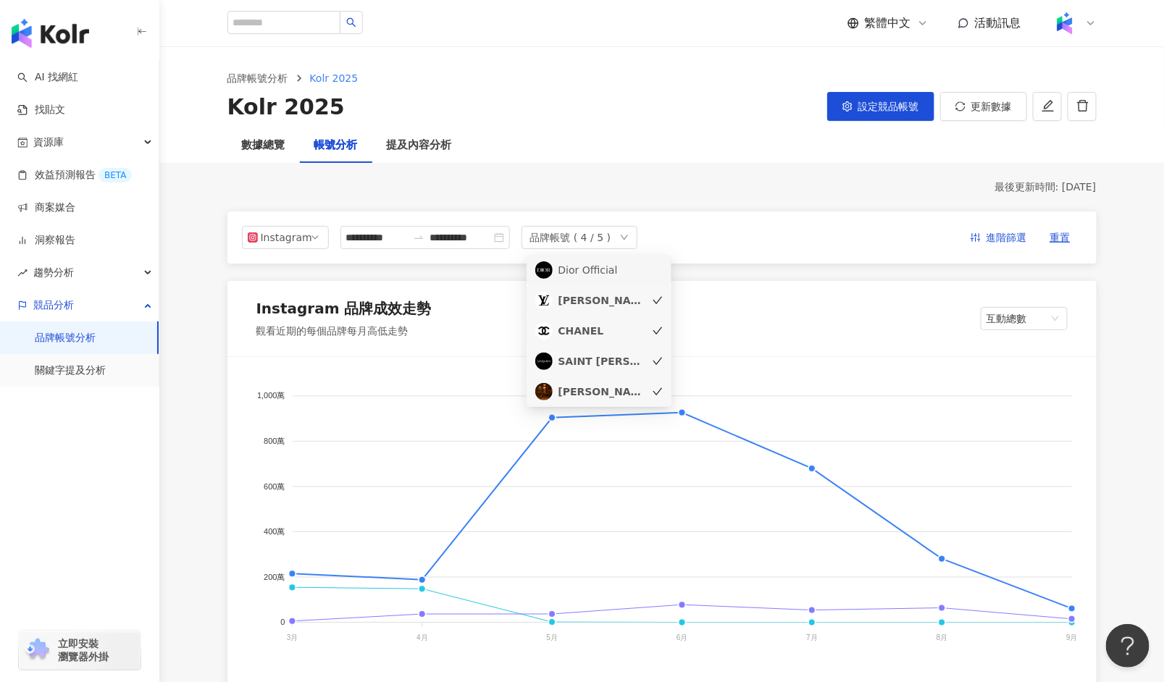
click at [612, 273] on div "Dior Official" at bounding box center [601, 270] width 87 height 16
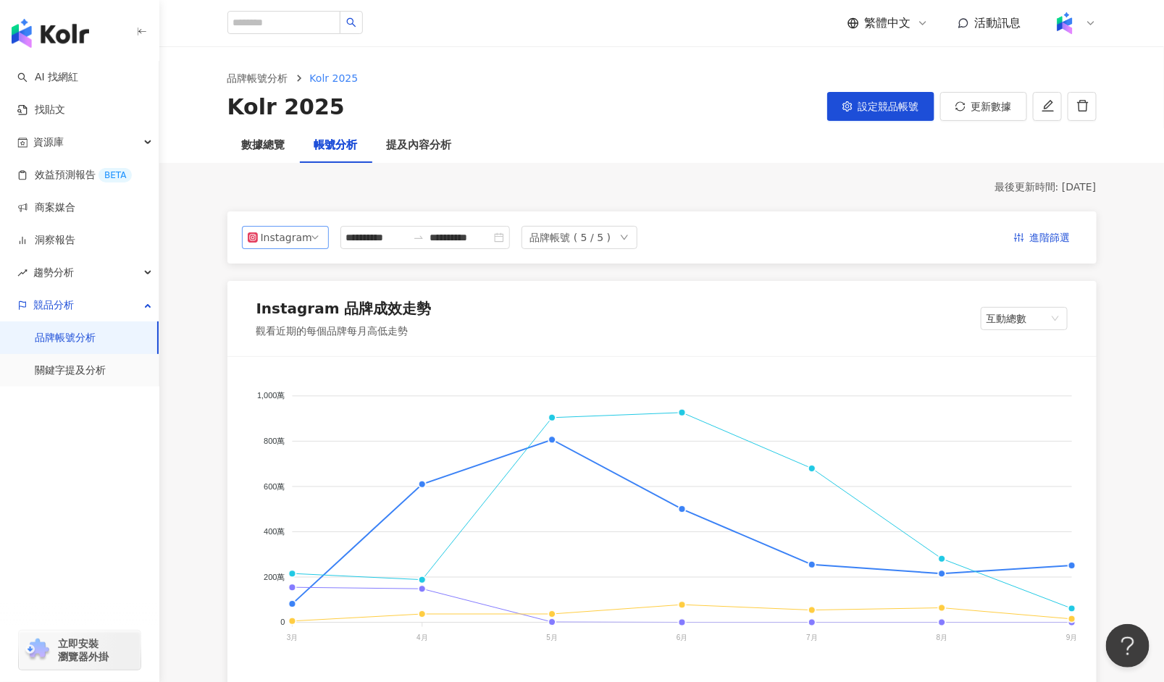
click at [309, 236] on span "Instagram" at bounding box center [285, 238] width 75 height 22
click at [603, 240] on div "品牌帳號 ( 5 / 5 )" at bounding box center [570, 238] width 81 height 22
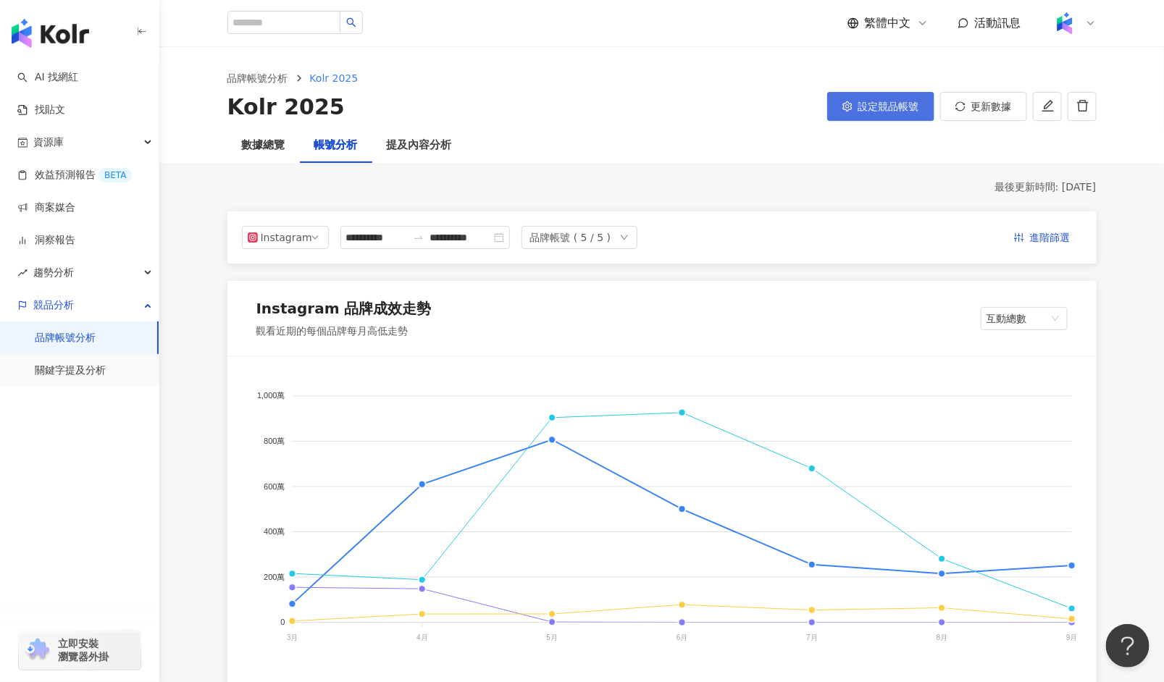
click at [863, 113] on button "設定競品帳號" at bounding box center [880, 106] width 107 height 29
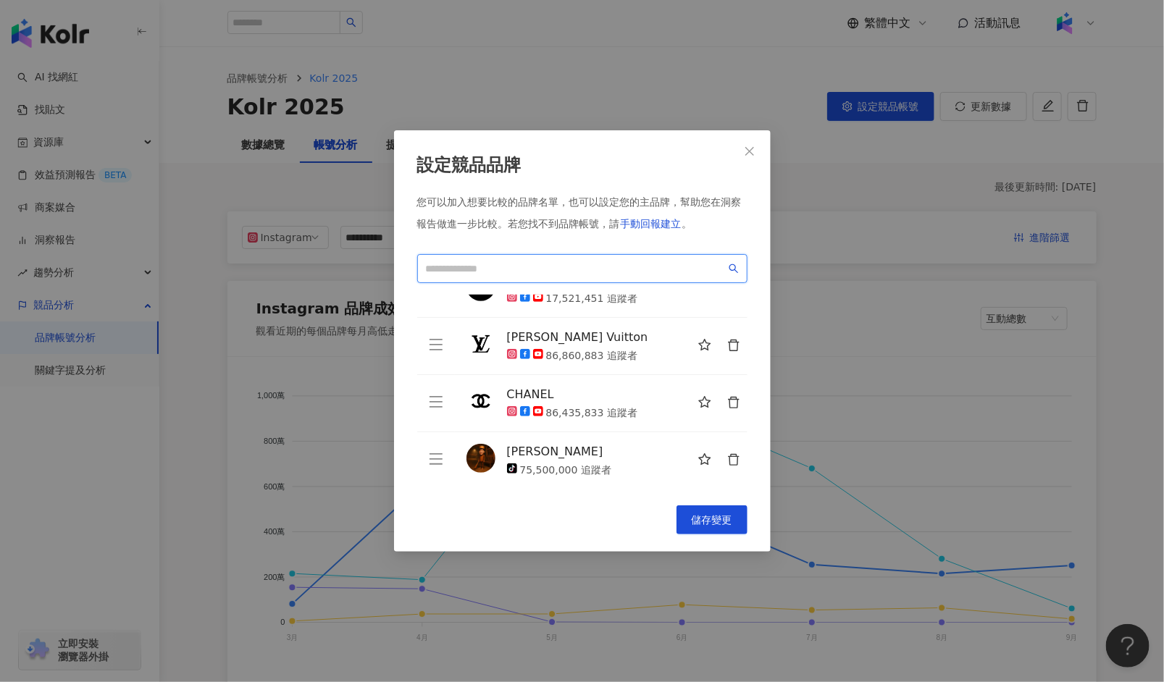
click at [589, 267] on input "search" at bounding box center [576, 269] width 300 height 16
paste input "*****"
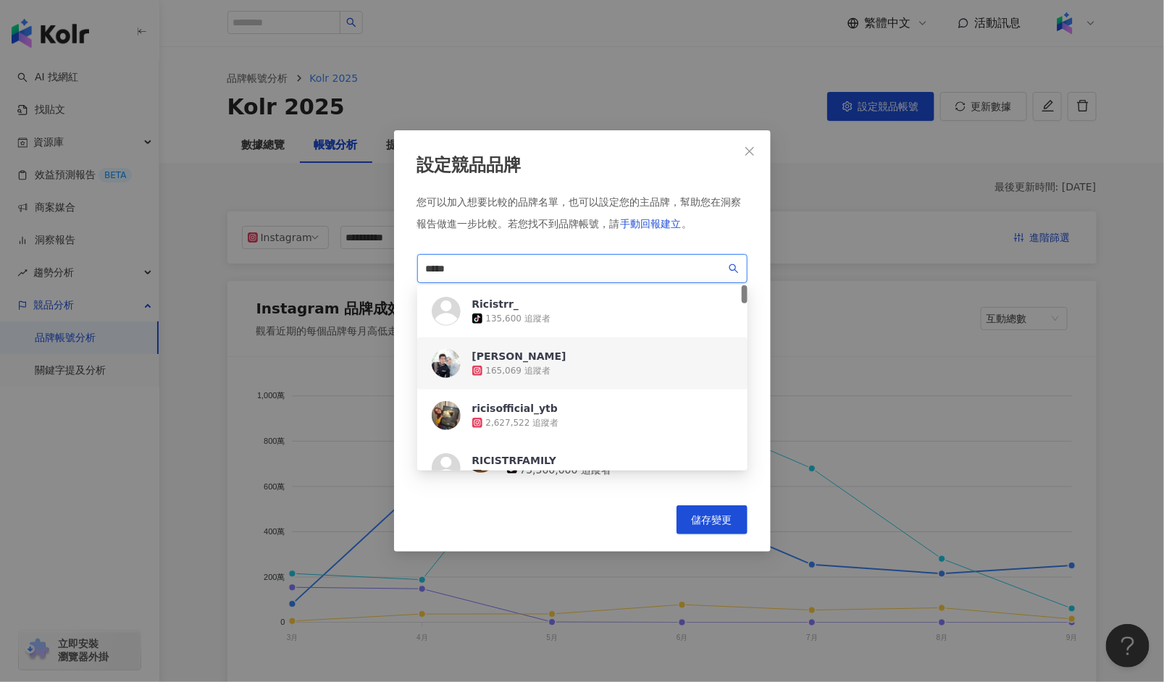
click at [548, 368] on div "[PERSON_NAME] 165,069 追蹤者" at bounding box center [582, 364] width 330 height 52
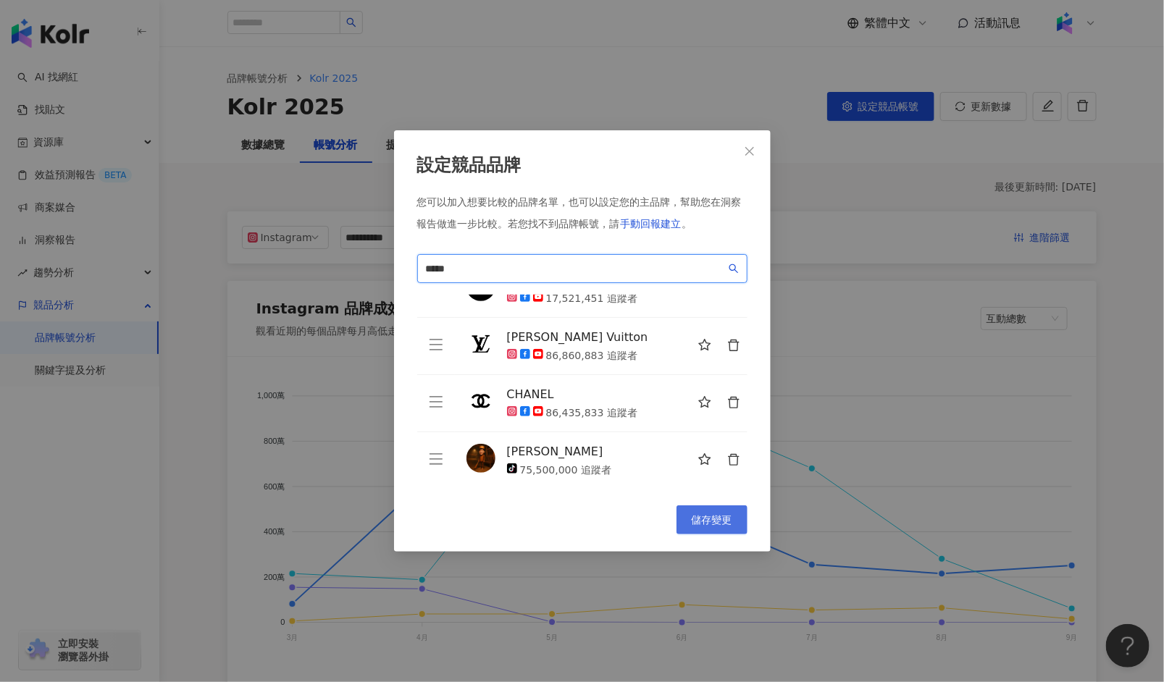
type input "*****"
click at [703, 512] on button "儲存變更" at bounding box center [711, 520] width 71 height 29
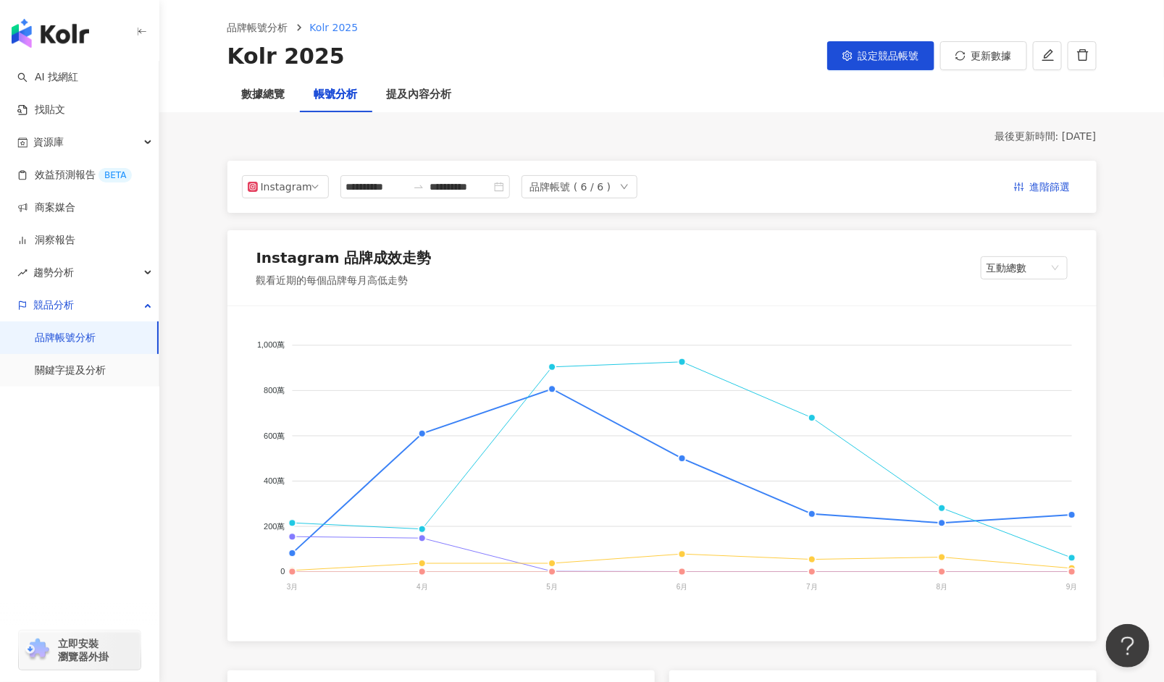
scroll to position [56, 0]
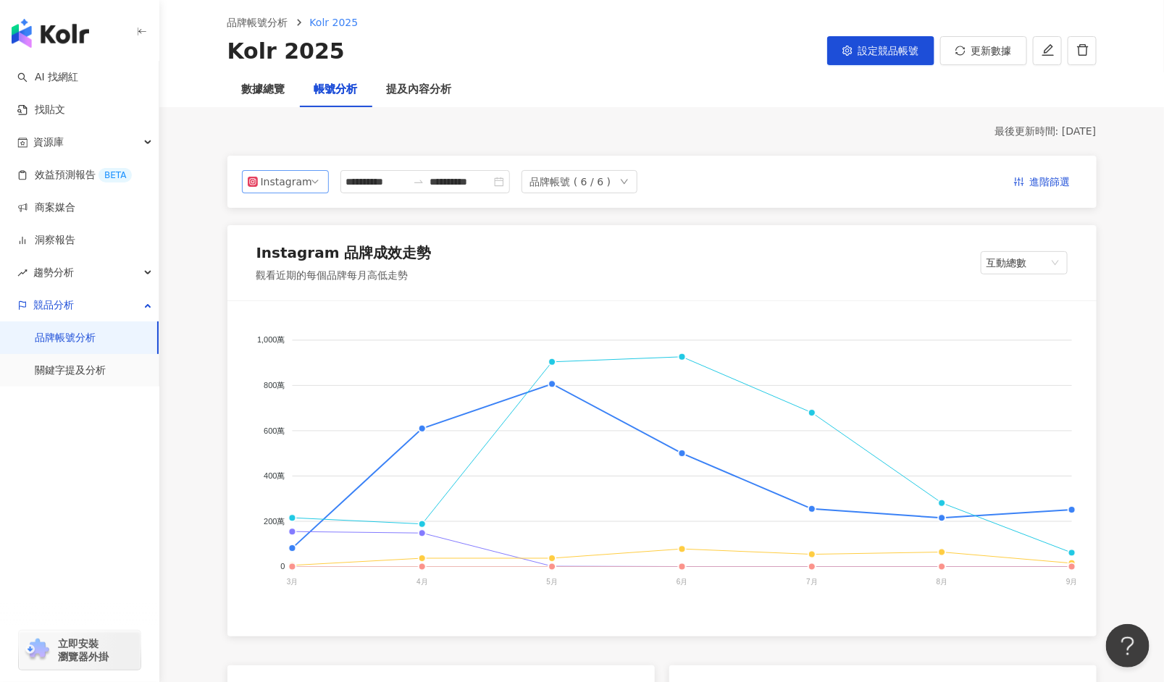
click at [311, 183] on span "Instagram" at bounding box center [285, 182] width 75 height 22
click at [297, 240] on div "Facebook" at bounding box center [290, 240] width 47 height 16
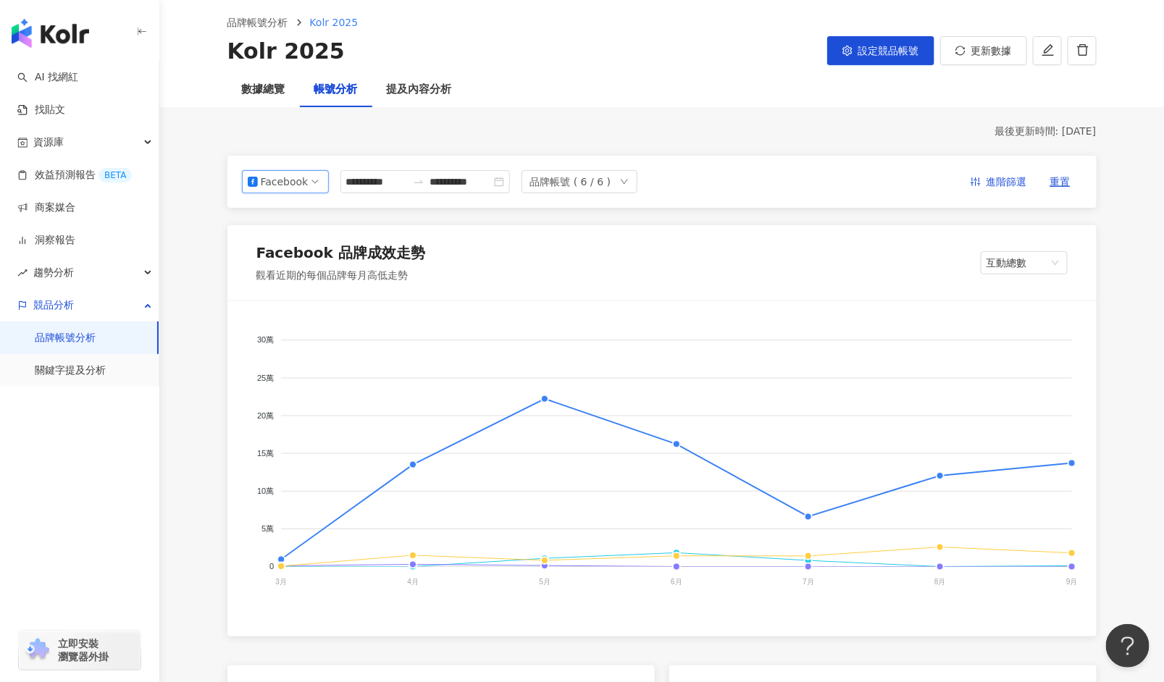
click at [314, 183] on span "Facebook" at bounding box center [285, 182] width 75 height 22
click at [416, 86] on div "提及內容分析" at bounding box center [419, 89] width 65 height 17
